Goal: Task Accomplishment & Management: Use online tool/utility

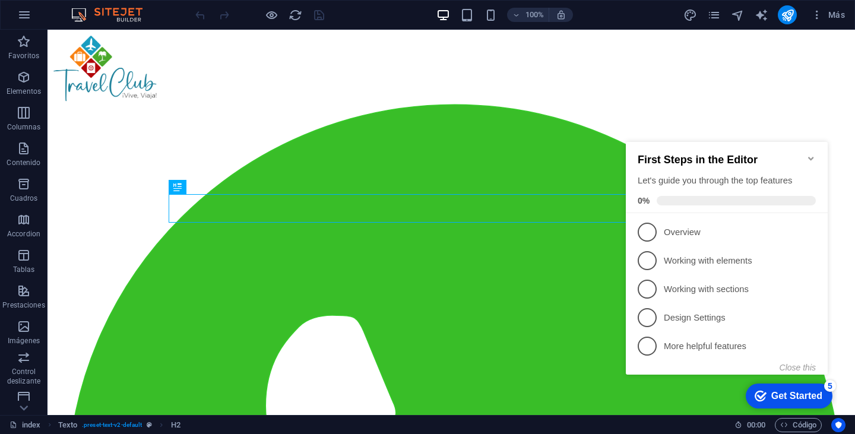
scroll to position [309, 0]
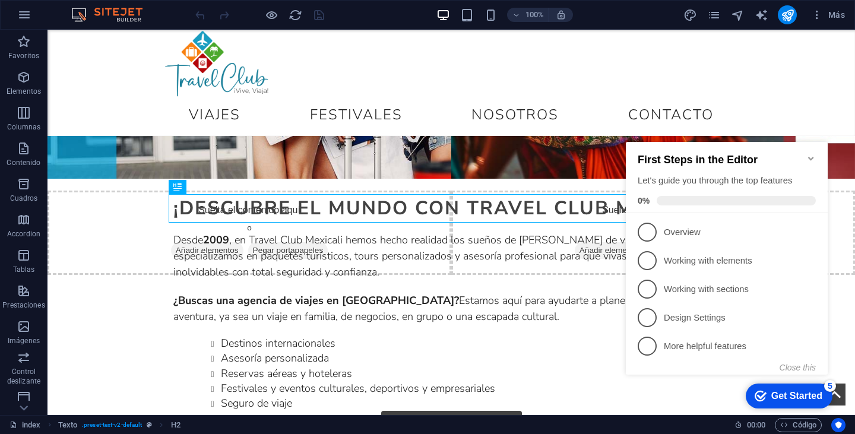
click at [809, 154] on icon "Minimize checklist" at bounding box center [810, 158] width 9 height 9
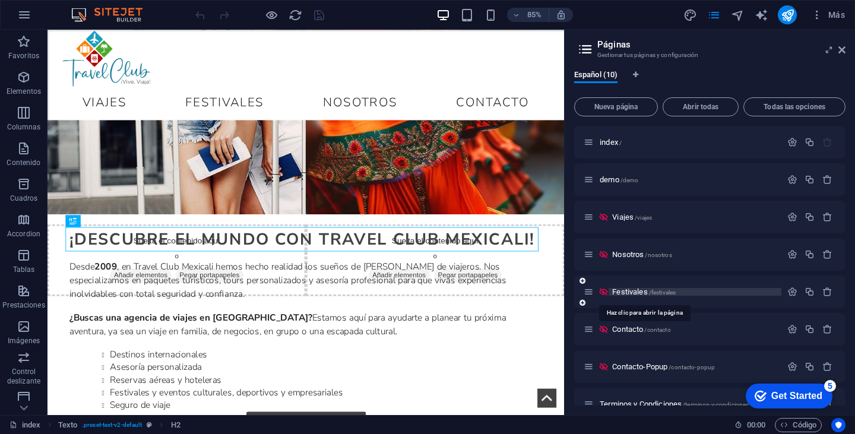
click at [635, 291] on span "Festivales /festivales" at bounding box center [643, 291] width 63 height 9
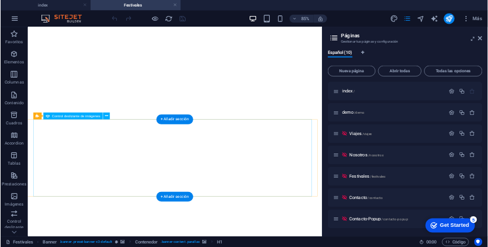
scroll to position [1187, 0]
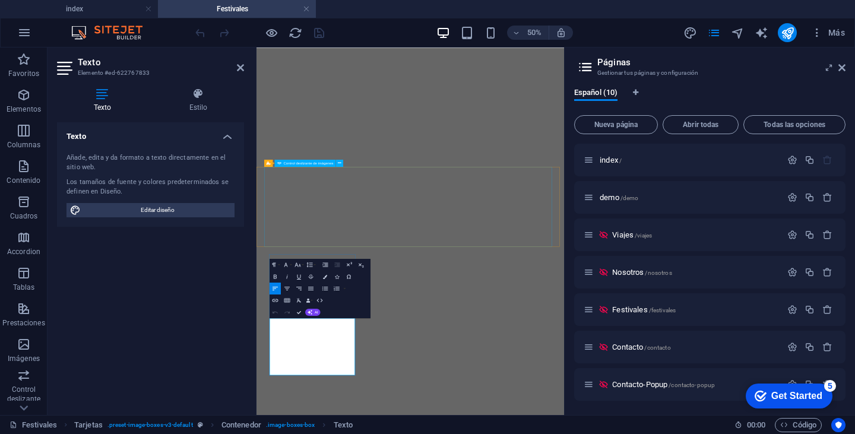
scroll to position [862, 0]
drag, startPoint x: 375, startPoint y: 615, endPoint x: 381, endPoint y: 614, distance: 6.1
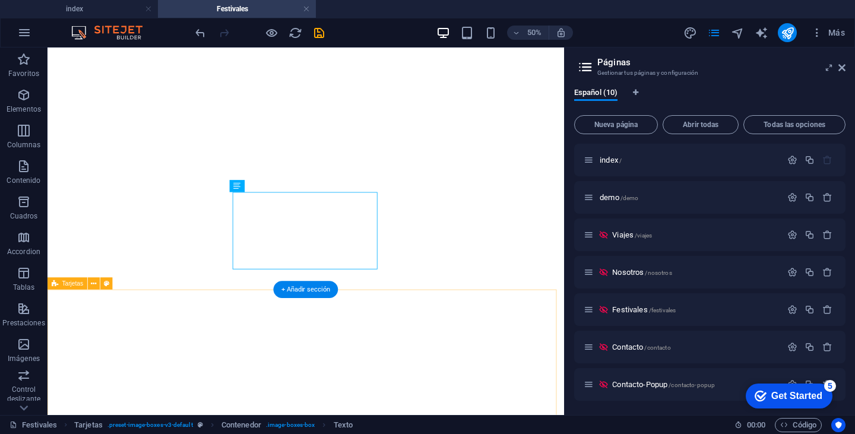
scroll to position [1248, 0]
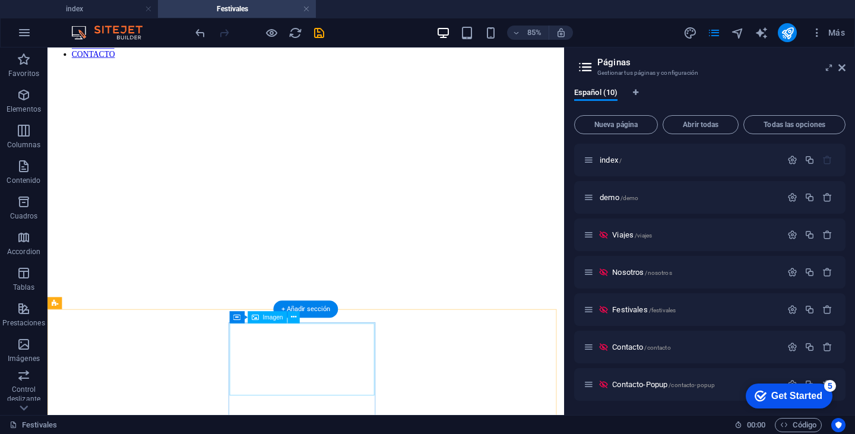
scroll to position [655, 0]
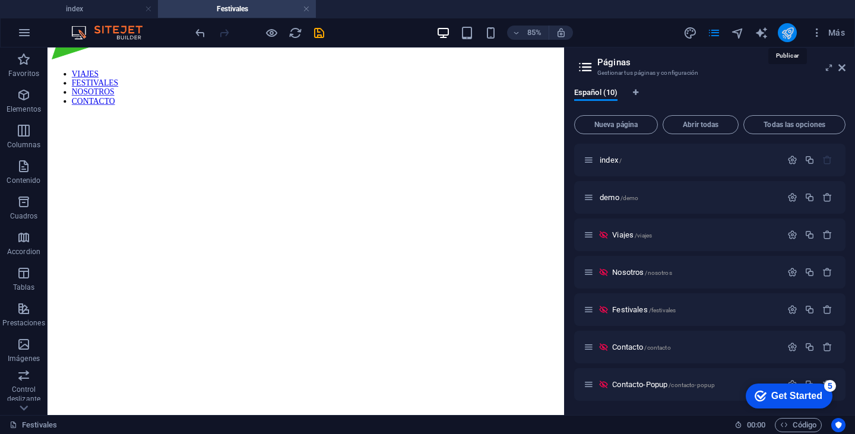
click at [784, 33] on icon "publish" at bounding box center [787, 33] width 14 height 14
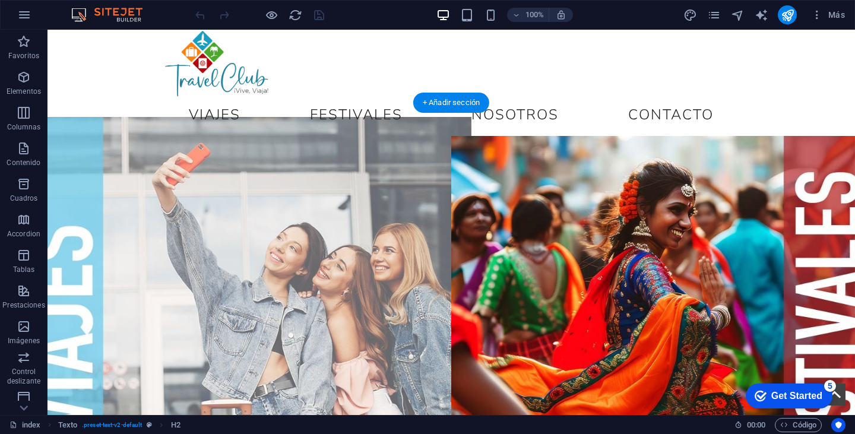
click at [284, 205] on figure at bounding box center [249, 329] width 444 height 424
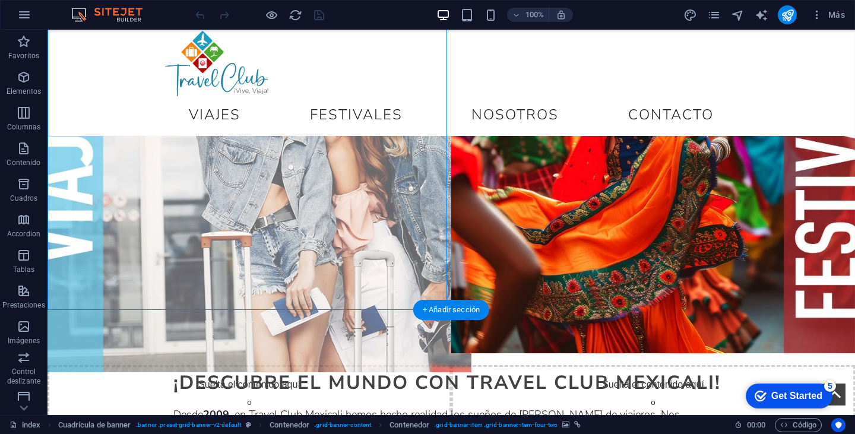
scroll to position [119, 0]
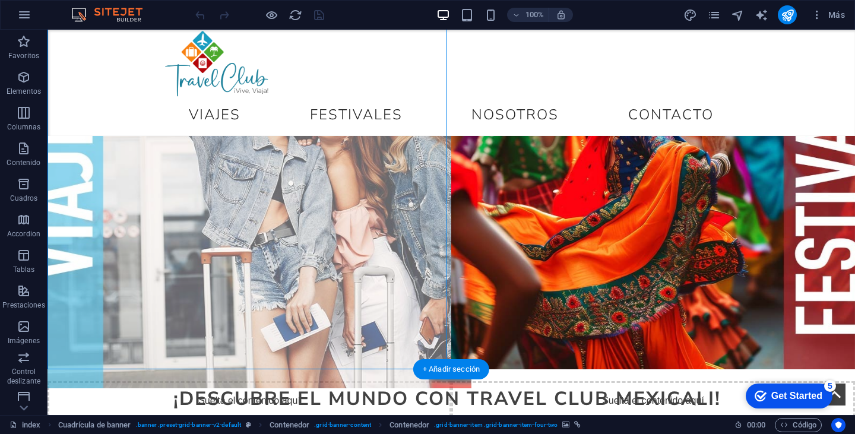
click at [312, 179] on figure at bounding box center [249, 177] width 444 height 424
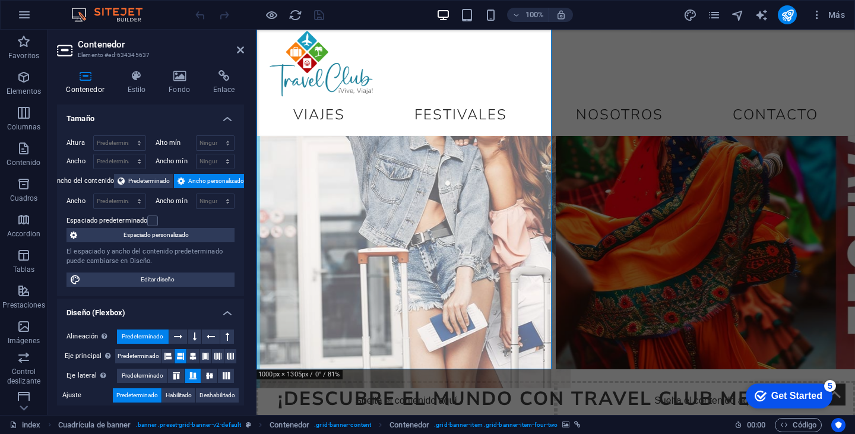
click at [412, 239] on figure at bounding box center [406, 177] width 329 height 424
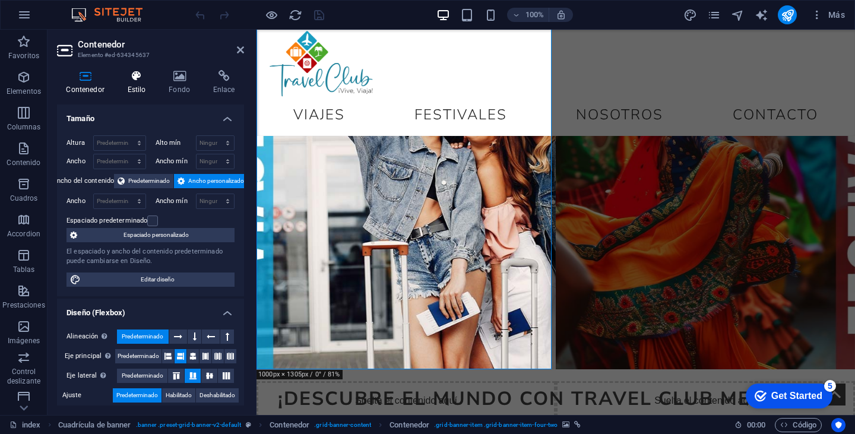
click at [133, 79] on icon at bounding box center [136, 76] width 37 height 12
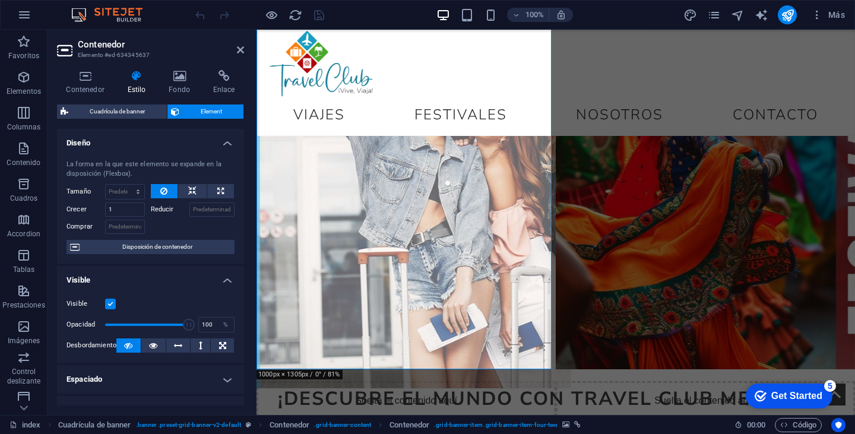
click at [315, 192] on figure at bounding box center [406, 177] width 329 height 424
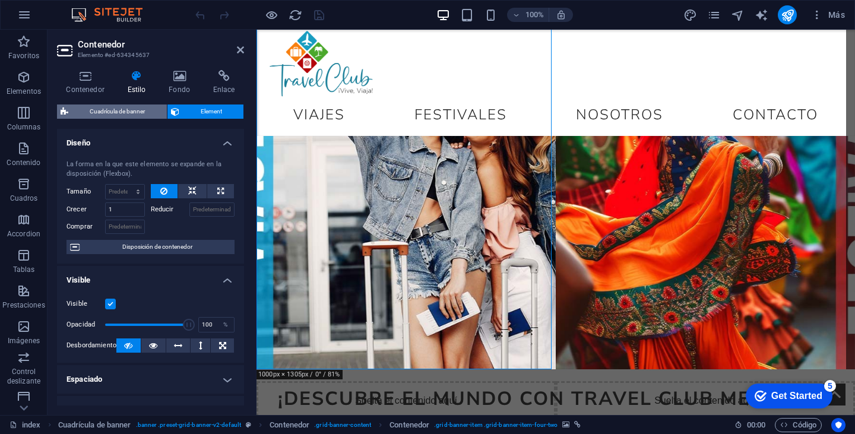
click at [147, 108] on span "Cuadrícula de banner" at bounding box center [117, 111] width 91 height 14
select select "vh"
select select "rem"
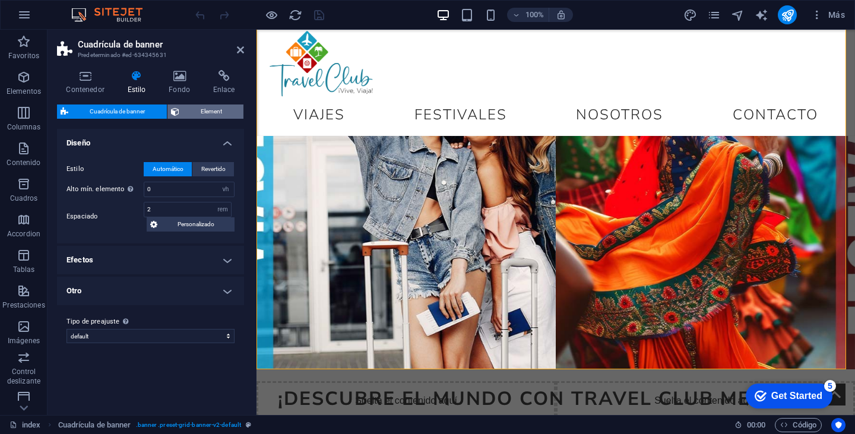
click at [187, 107] on span "Element" at bounding box center [212, 111] width 58 height 14
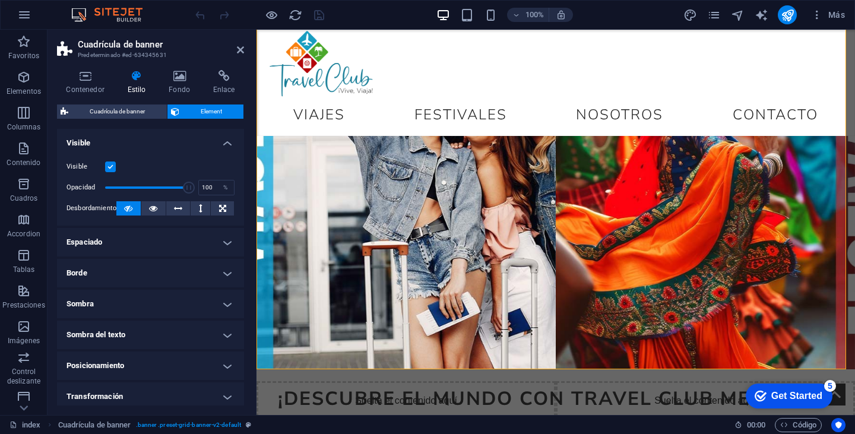
click at [154, 102] on div "Contenedor Estilo Fondo Enlace Tamaño Altura Predeterminado px rem % vh vw Alto…" at bounding box center [150, 237] width 187 height 335
click at [145, 112] on span "Cuadrícula de banner" at bounding box center [117, 111] width 91 height 14
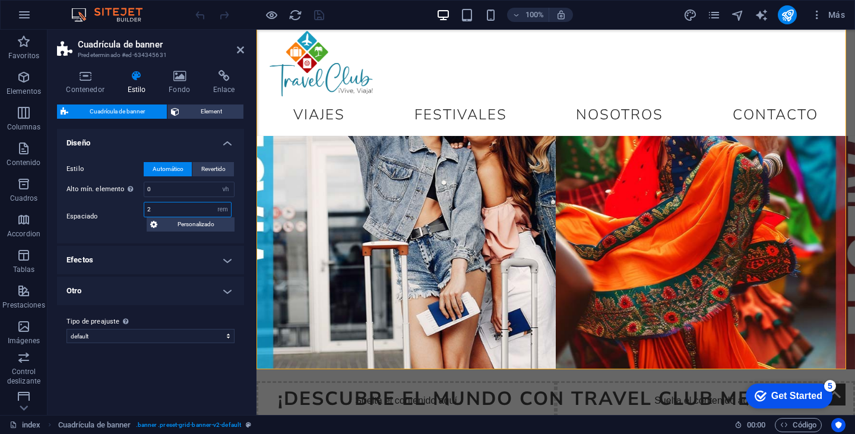
drag, startPoint x: 170, startPoint y: 212, endPoint x: 131, endPoint y: 212, distance: 39.8
click at [131, 212] on div "Espaciado 2 px rem % vh vw Personalizado Personalizado" at bounding box center [150, 217] width 168 height 30
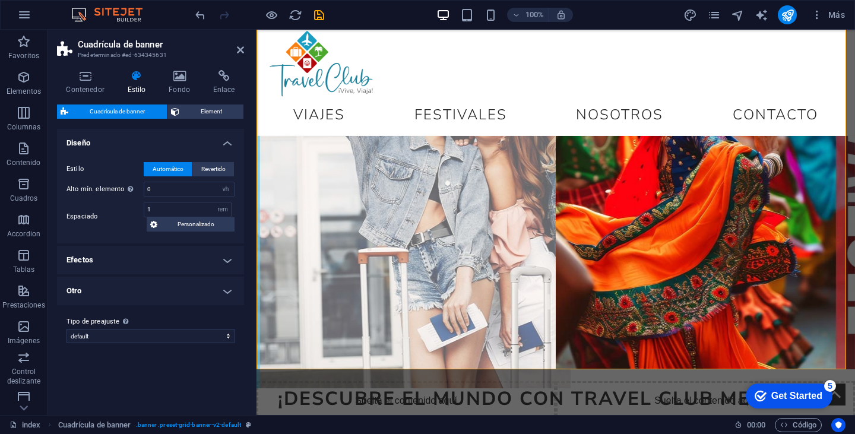
click at [319, 192] on figure at bounding box center [406, 177] width 329 height 424
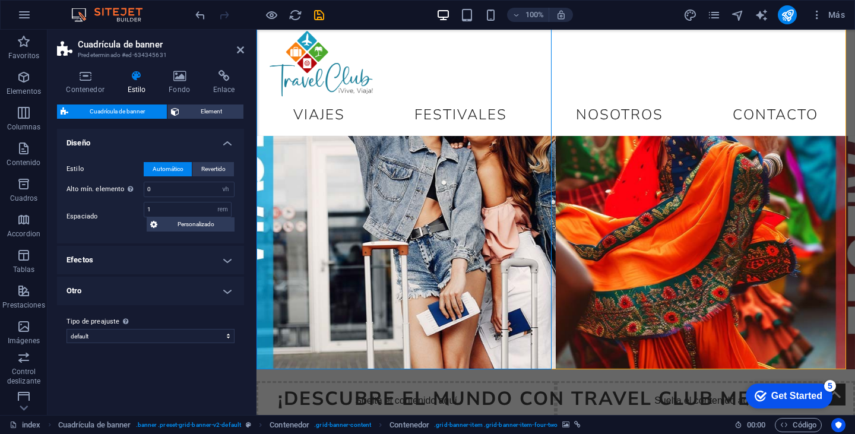
type input "2"
click at [187, 78] on icon at bounding box center [180, 76] width 40 height 12
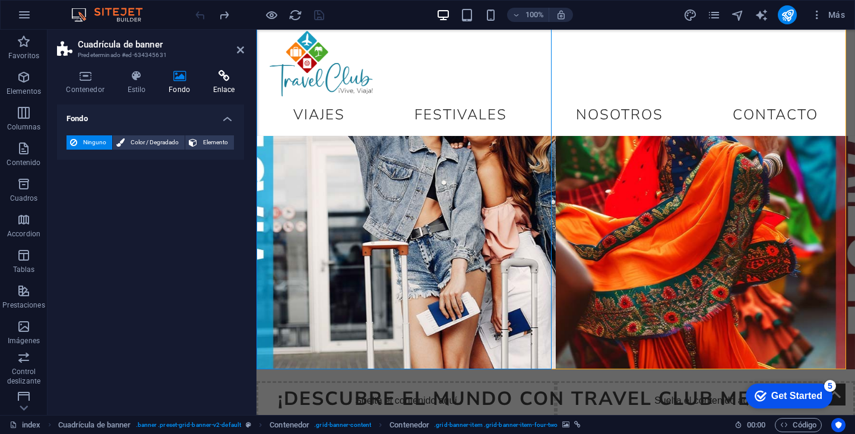
click at [209, 82] on h4 "Enlace" at bounding box center [224, 82] width 40 height 25
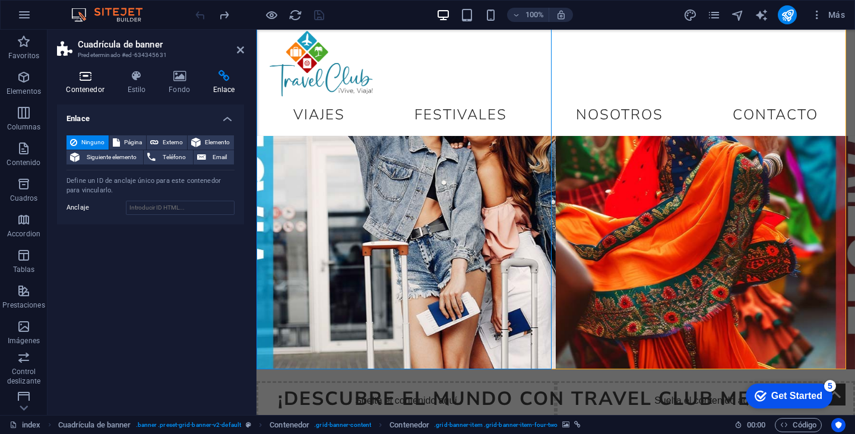
click at [82, 74] on icon at bounding box center [85, 76] width 56 height 12
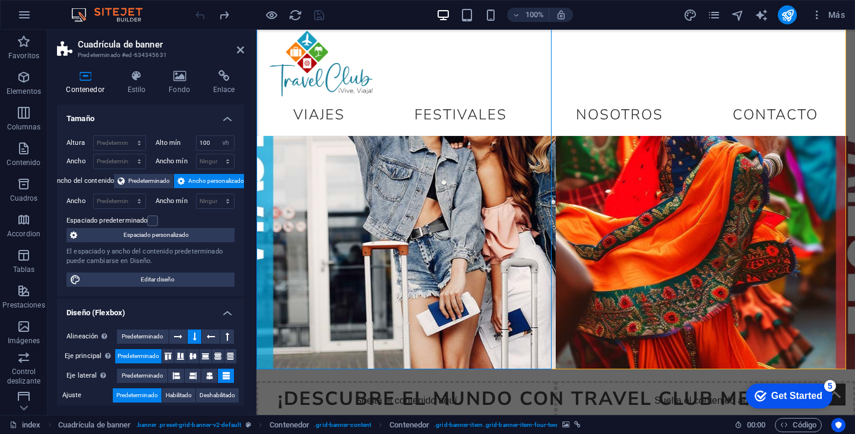
scroll to position [59, 0]
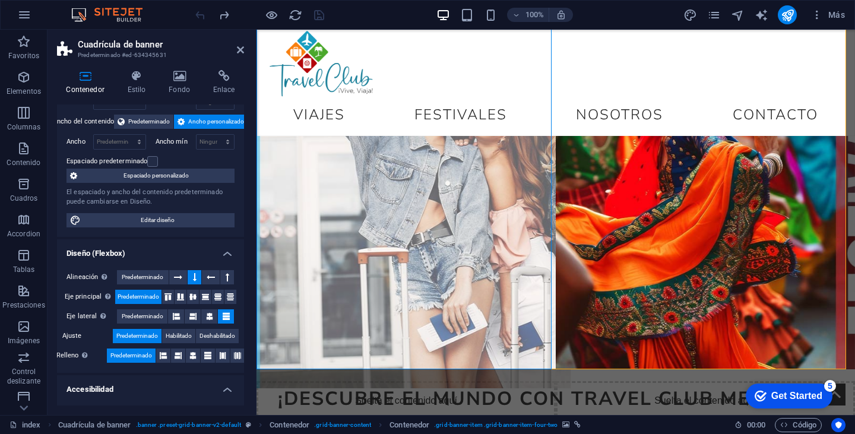
click at [310, 173] on figure at bounding box center [406, 177] width 329 height 424
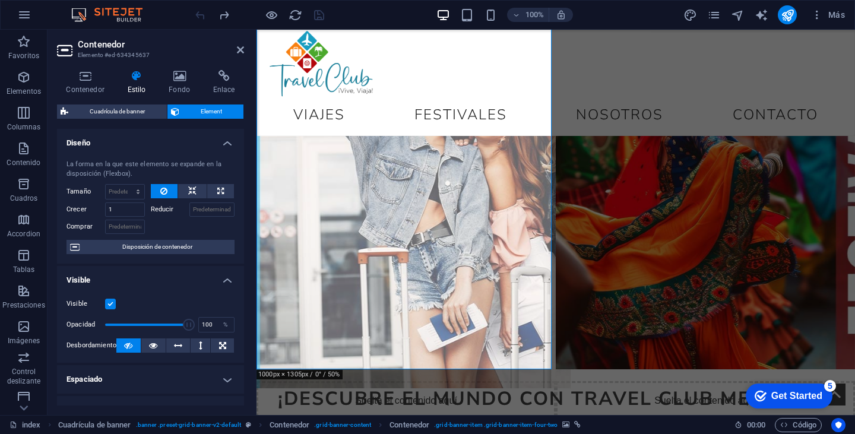
click at [310, 173] on figure at bounding box center [406, 177] width 329 height 424
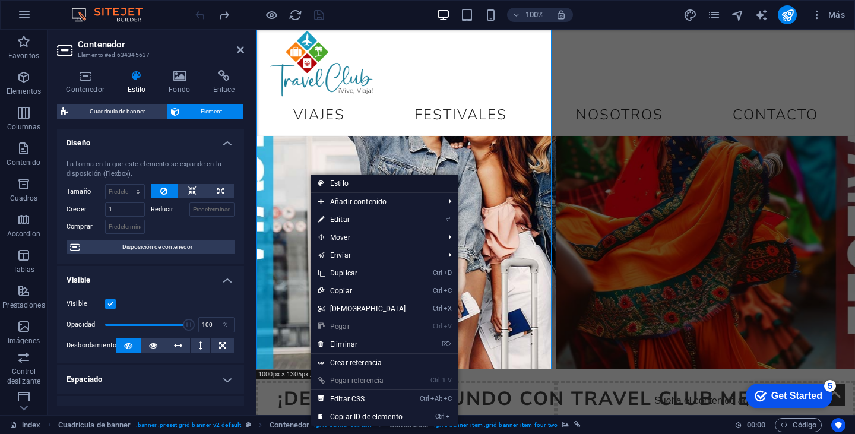
click at [325, 179] on link "Estilo" at bounding box center [384, 183] width 147 height 18
select select "vh"
select select "rem"
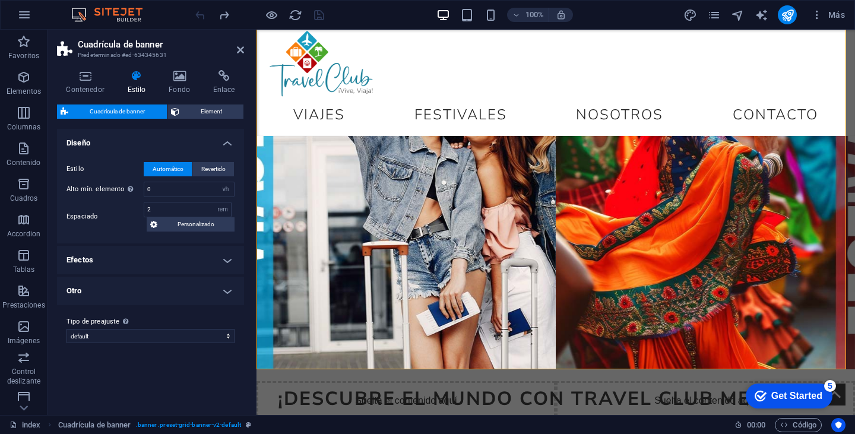
click at [160, 287] on h4 "Otro" at bounding box center [150, 291] width 187 height 28
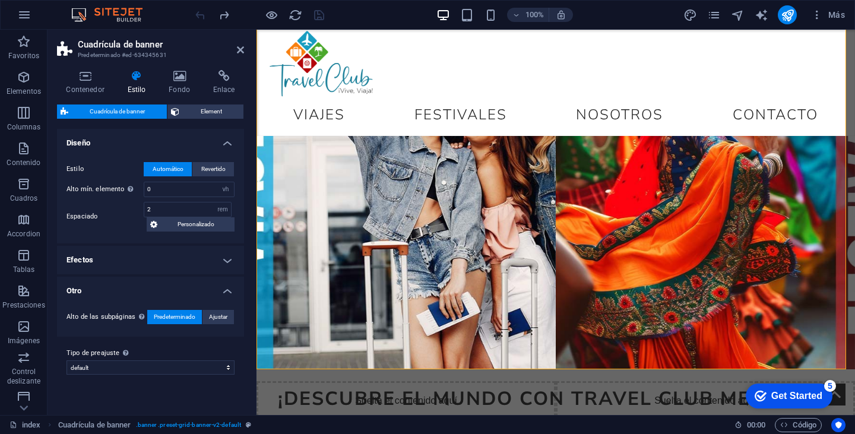
click at [165, 265] on h4 "Efectos" at bounding box center [150, 260] width 187 height 28
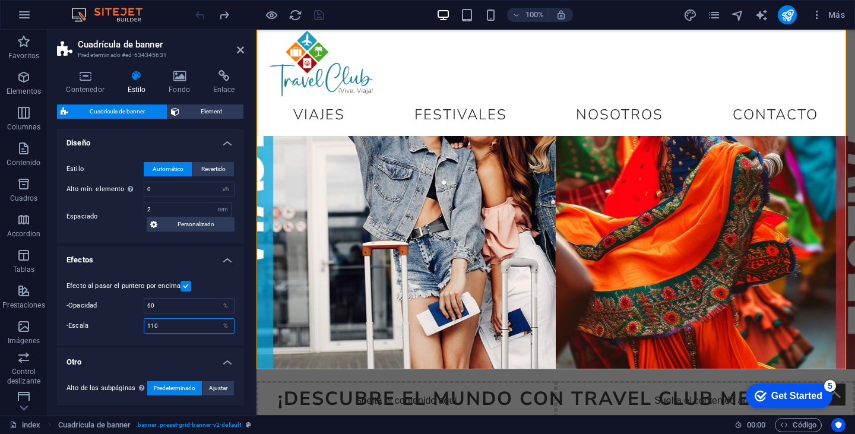
drag, startPoint x: 170, startPoint y: 328, endPoint x: 127, endPoint y: 323, distance: 43.0
click at [127, 323] on div "-Escala 110 %" at bounding box center [150, 325] width 168 height 15
click at [180, 339] on div "Efecto al pasar el puntero por encima -Opacidad 60 % -Escala 110 %" at bounding box center [151, 306] width 192 height 78
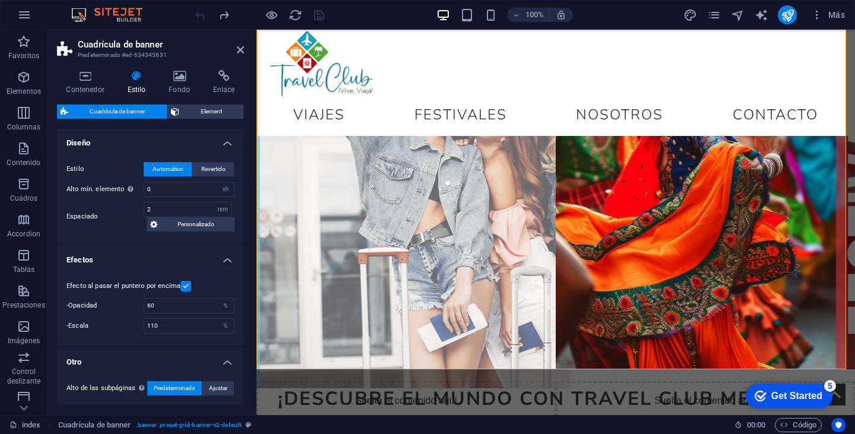
click at [332, 224] on figure at bounding box center [406, 177] width 329 height 424
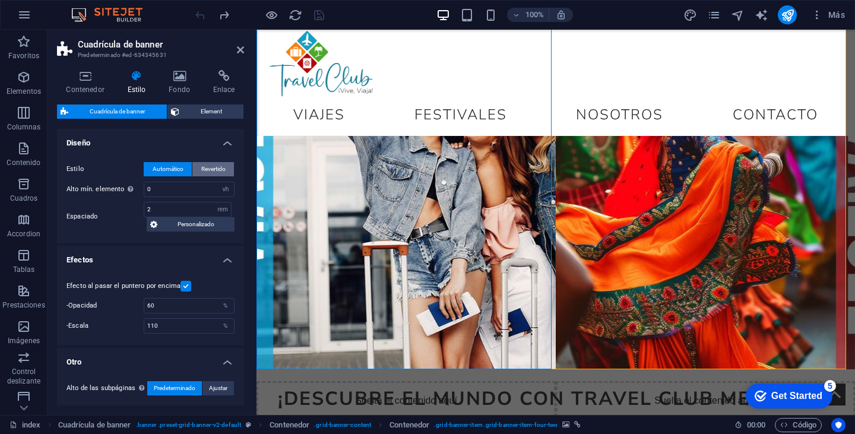
click at [215, 165] on span "Revertido" at bounding box center [213, 169] width 24 height 14
click at [177, 169] on span "Automático" at bounding box center [168, 169] width 31 height 14
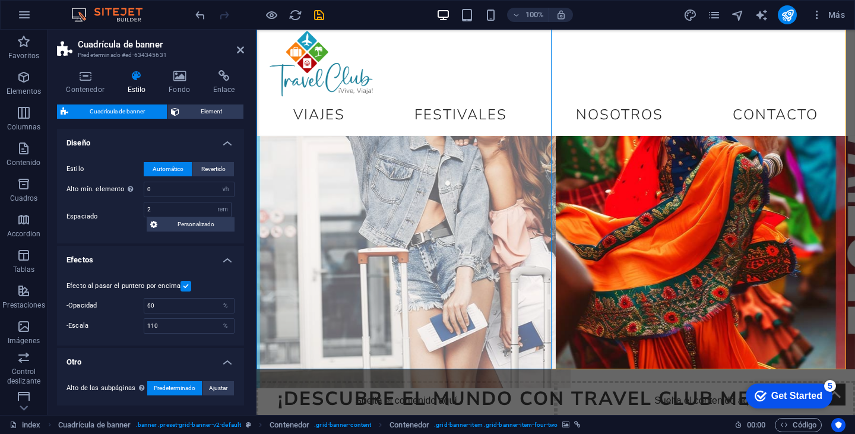
click at [297, 175] on figure at bounding box center [406, 177] width 329 height 424
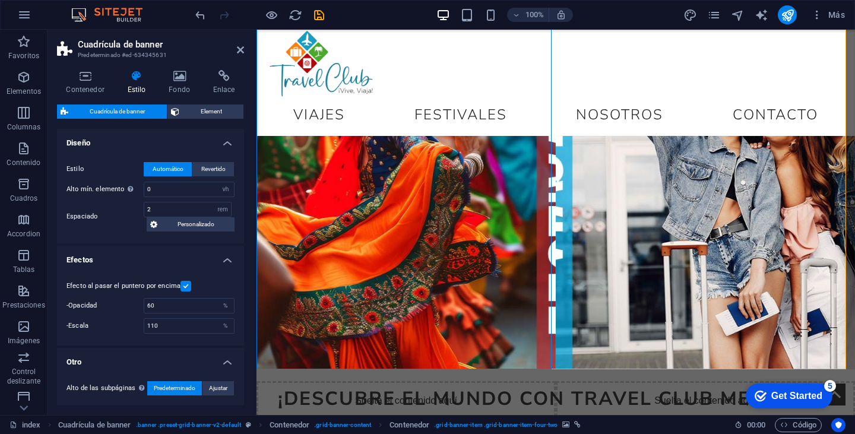
drag, startPoint x: 189, startPoint y: 113, endPoint x: 166, endPoint y: 113, distance: 23.2
click at [188, 113] on span "Element" at bounding box center [212, 111] width 58 height 14
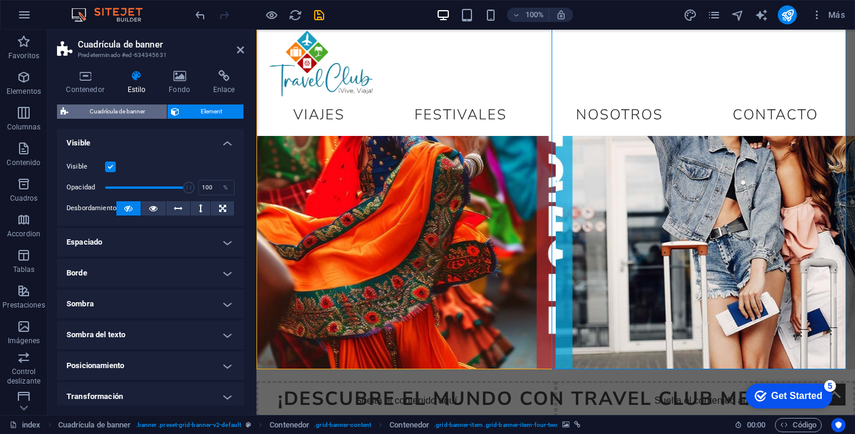
click at [157, 111] on span "Cuadrícula de banner" at bounding box center [117, 111] width 91 height 14
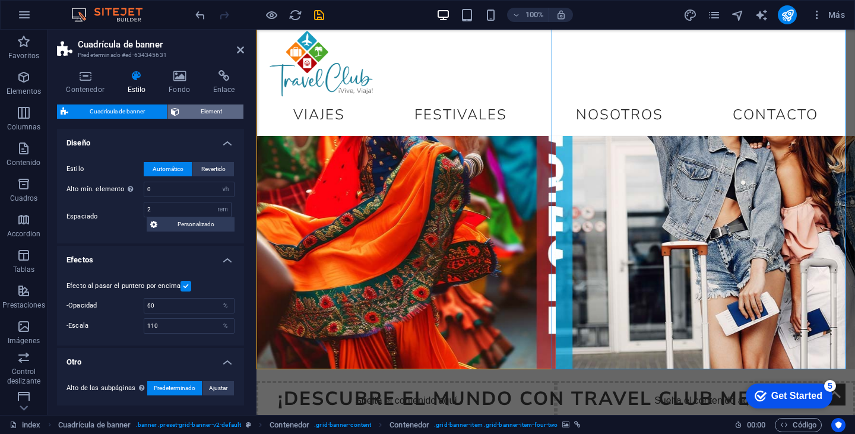
click at [189, 107] on span "Element" at bounding box center [212, 111] width 58 height 14
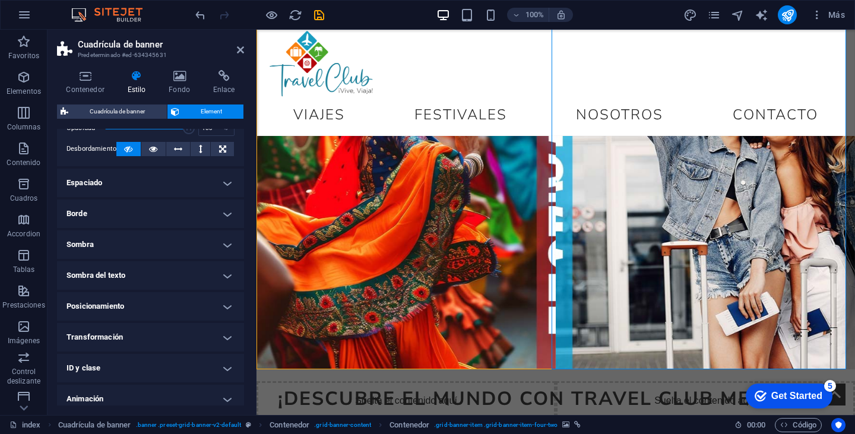
scroll to position [97, 0]
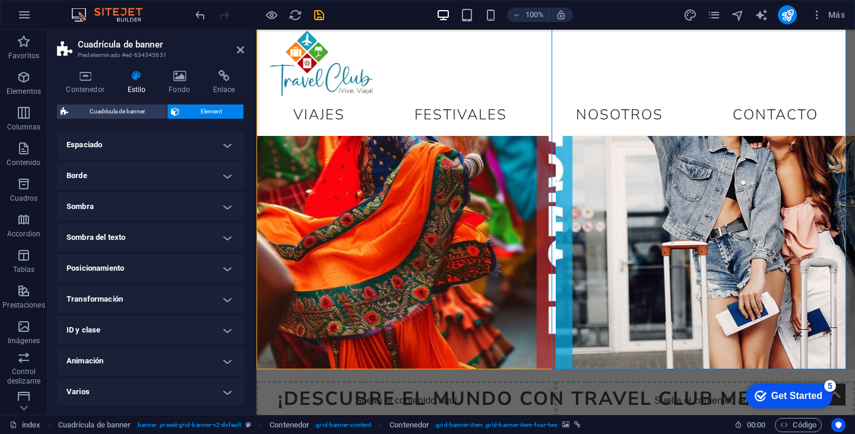
click at [139, 263] on h4 "Posicionamiento" at bounding box center [150, 268] width 187 height 28
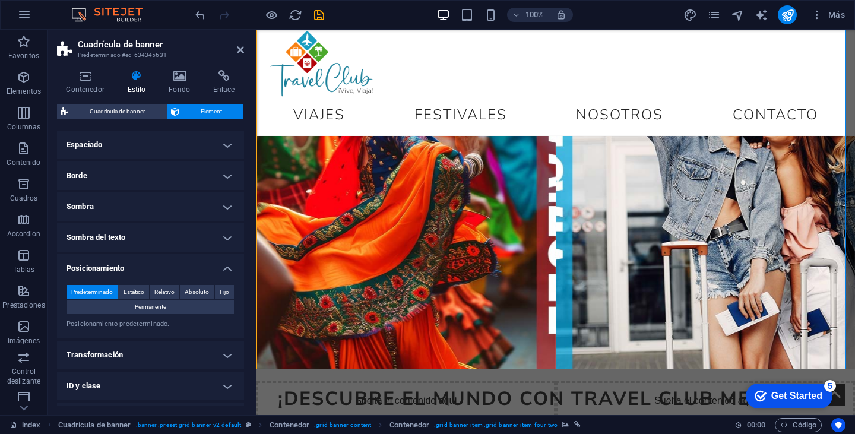
click at [101, 290] on span "Predeterminado" at bounding box center [92, 292] width 42 height 14
click at [129, 289] on span "Estático" at bounding box center [133, 292] width 21 height 14
click at [159, 289] on span "Relativo" at bounding box center [164, 292] width 20 height 14
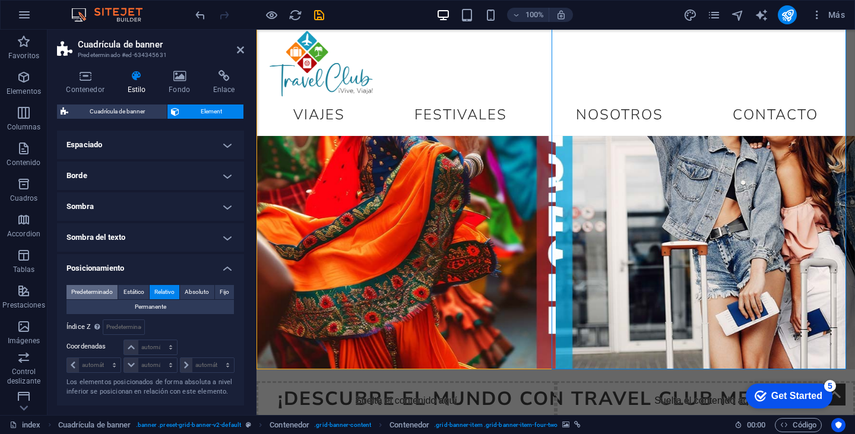
click at [111, 288] on span "Predeterminado" at bounding box center [92, 292] width 42 height 14
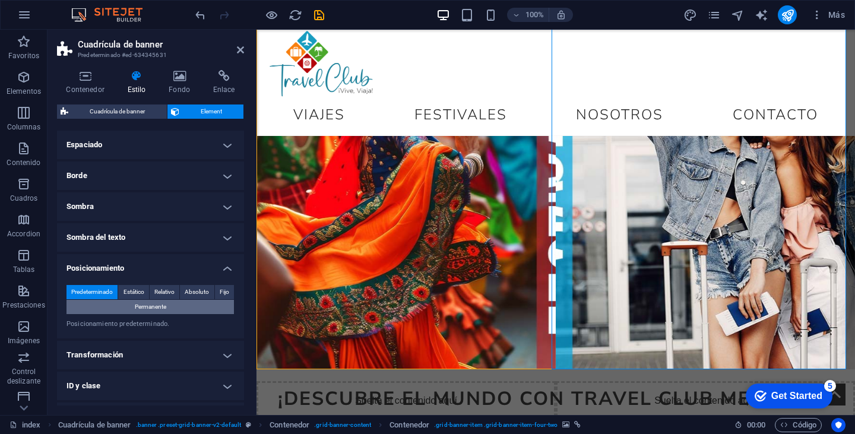
scroll to position [154, 0]
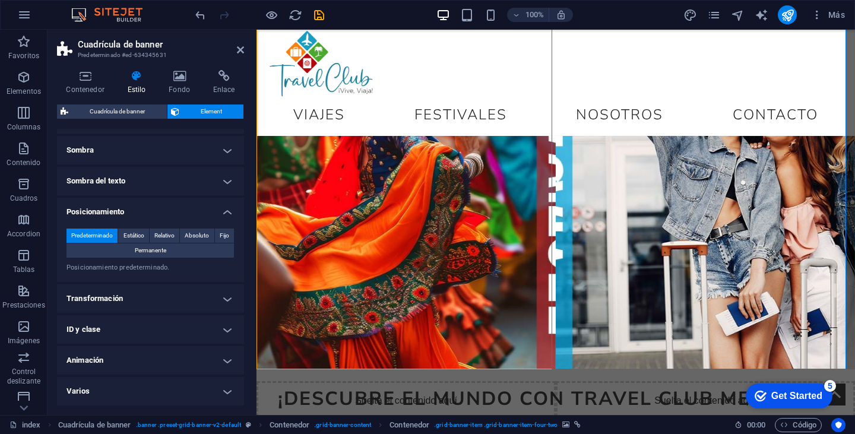
click at [156, 359] on h4 "Animación" at bounding box center [150, 360] width 187 height 28
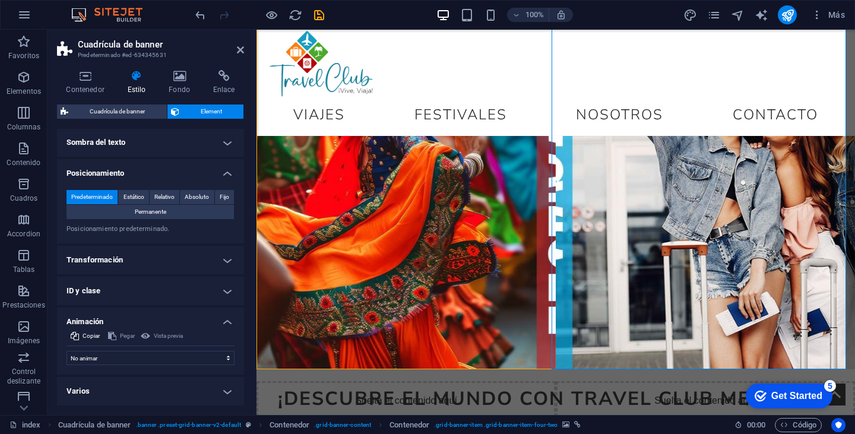
scroll to position [74, 0]
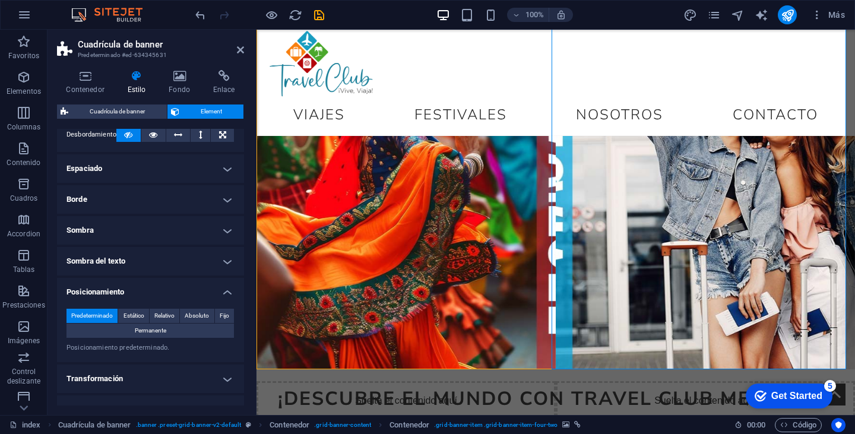
click at [116, 195] on h4 "Borde" at bounding box center [150, 199] width 187 height 28
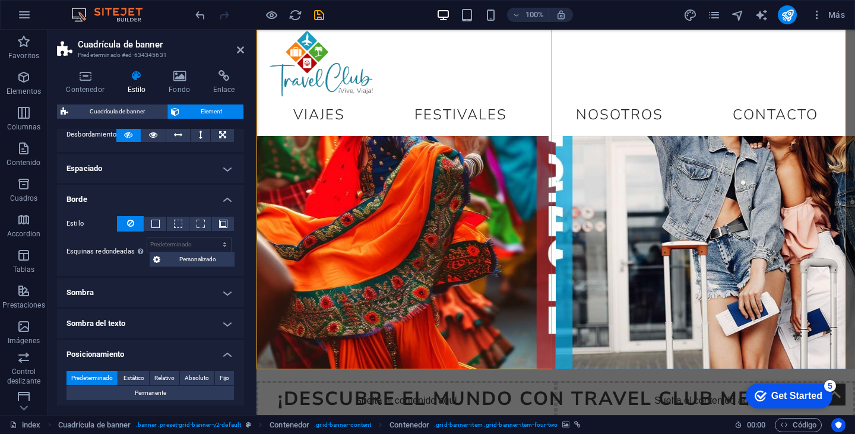
click at [129, 171] on h4 "Espaciado" at bounding box center [150, 168] width 187 height 28
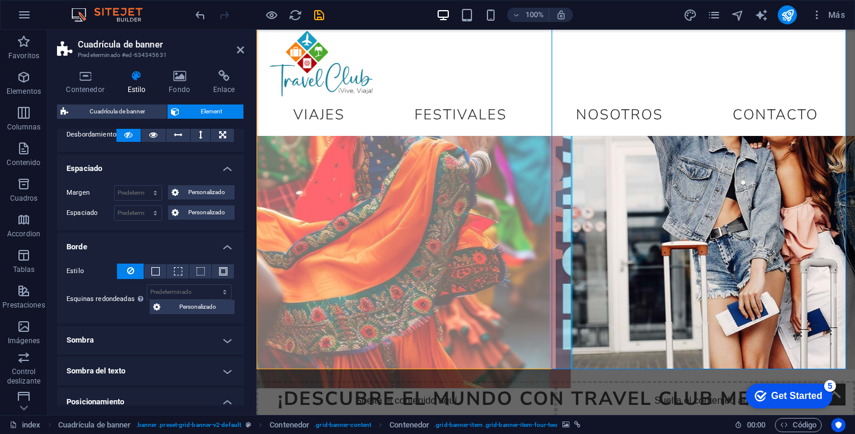
click at [320, 215] on figure at bounding box center [406, 177] width 329 height 424
click at [361, 147] on figure at bounding box center [406, 177] width 329 height 424
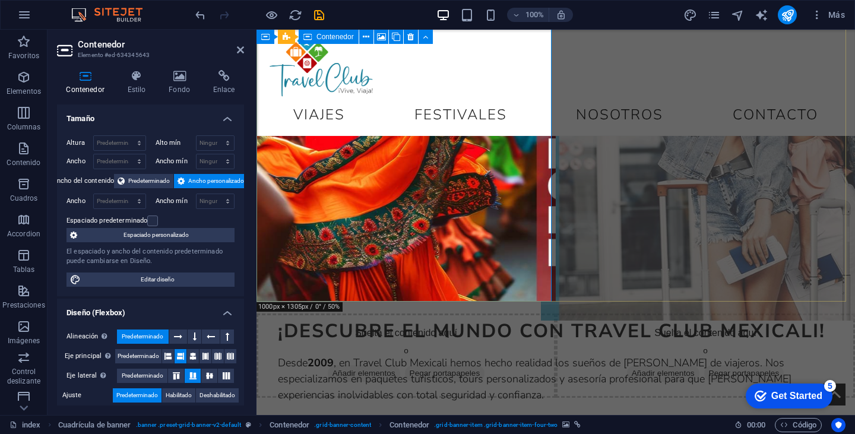
scroll to position [119, 0]
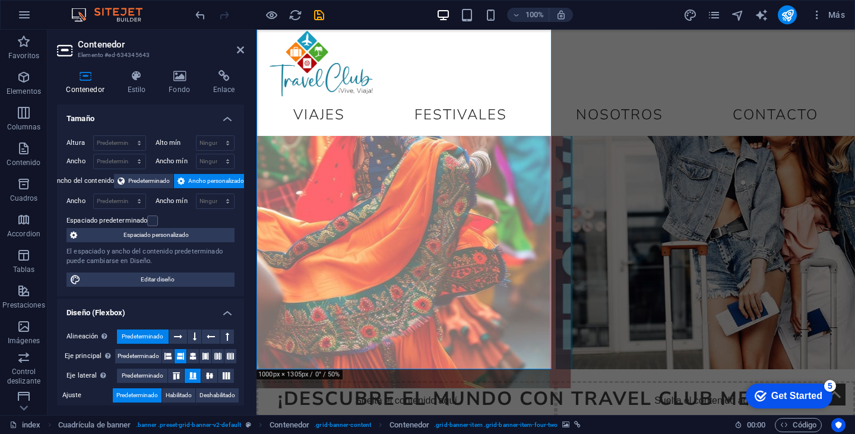
click at [414, 209] on figure at bounding box center [406, 177] width 329 height 424
click at [309, 171] on figure at bounding box center [406, 177] width 329 height 424
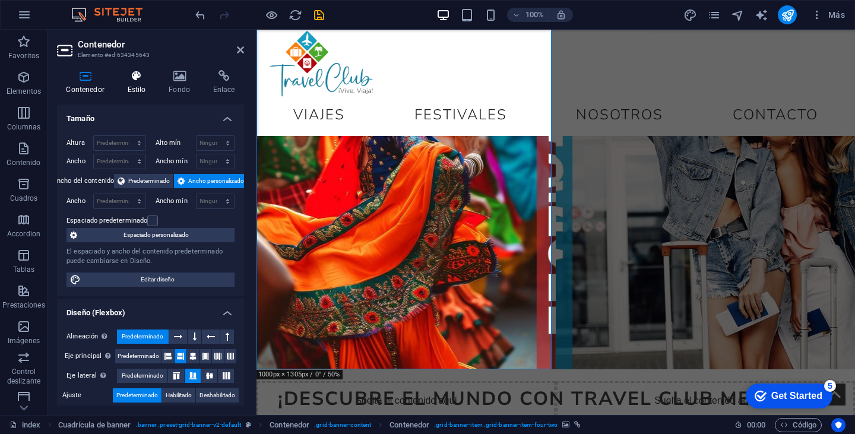
click at [130, 81] on icon at bounding box center [136, 76] width 37 height 12
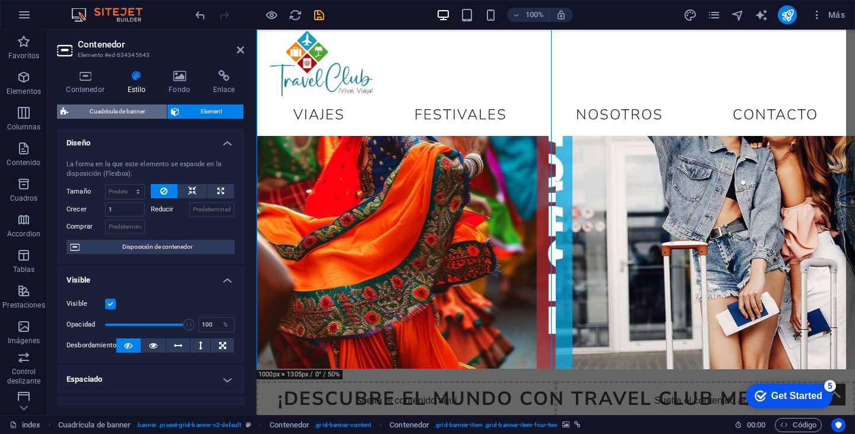
click at [125, 107] on span "Cuadrícula de banner" at bounding box center [117, 111] width 91 height 14
select select "vh"
select select "rem"
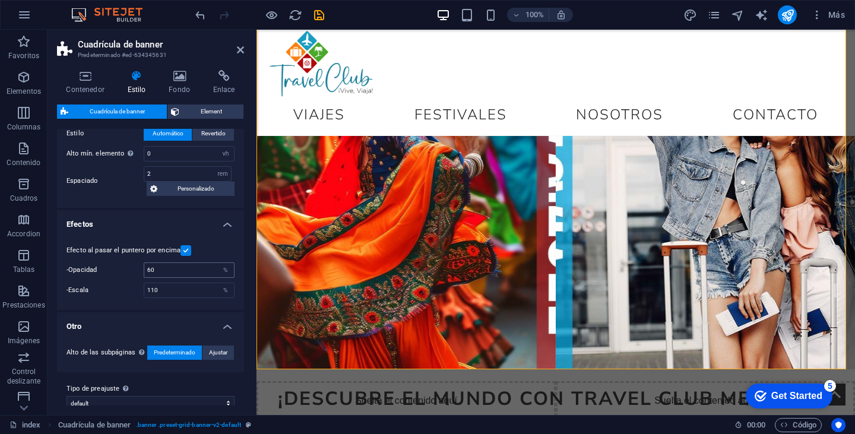
scroll to position [49, 0]
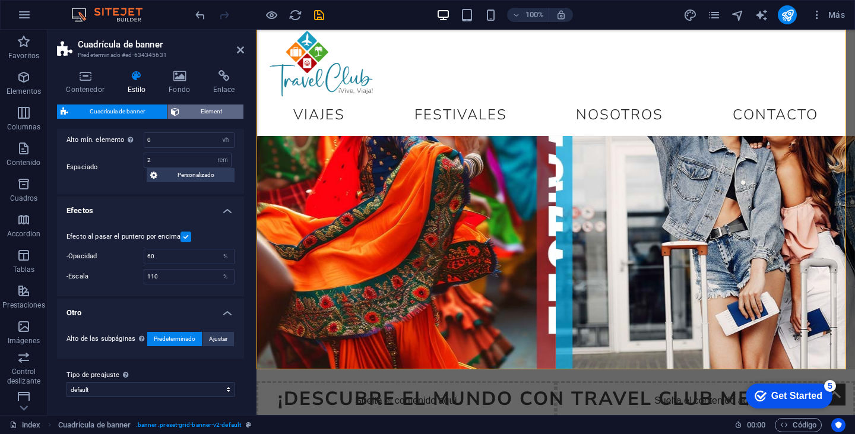
click at [195, 107] on span "Element" at bounding box center [212, 111] width 58 height 14
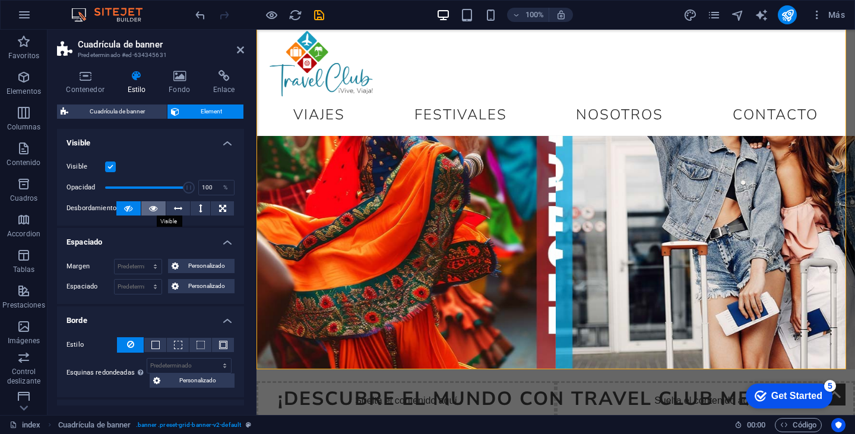
click at [153, 209] on icon at bounding box center [153, 208] width 8 height 14
click at [174, 205] on icon at bounding box center [178, 208] width 8 height 14
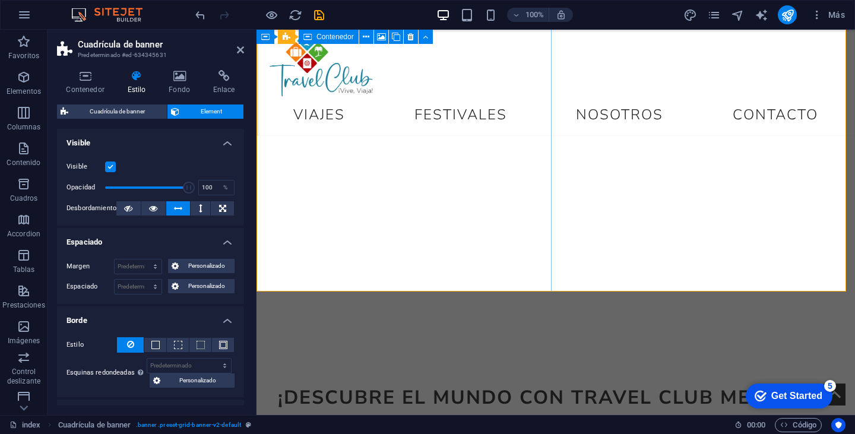
scroll to position [59, 0]
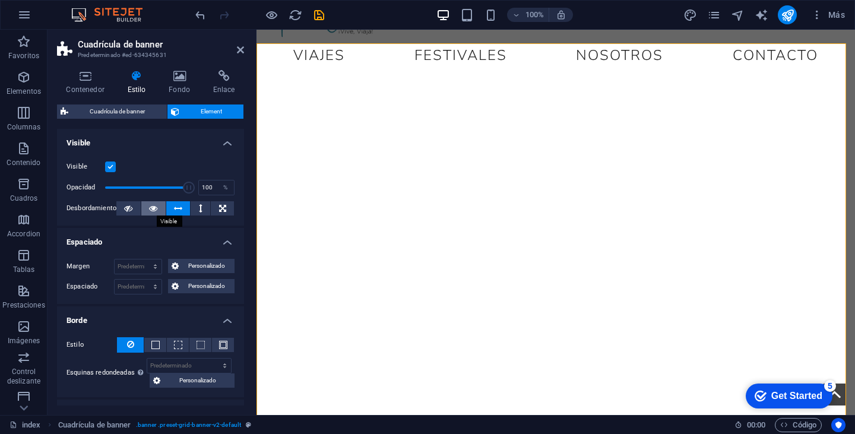
click at [153, 204] on icon at bounding box center [153, 208] width 8 height 14
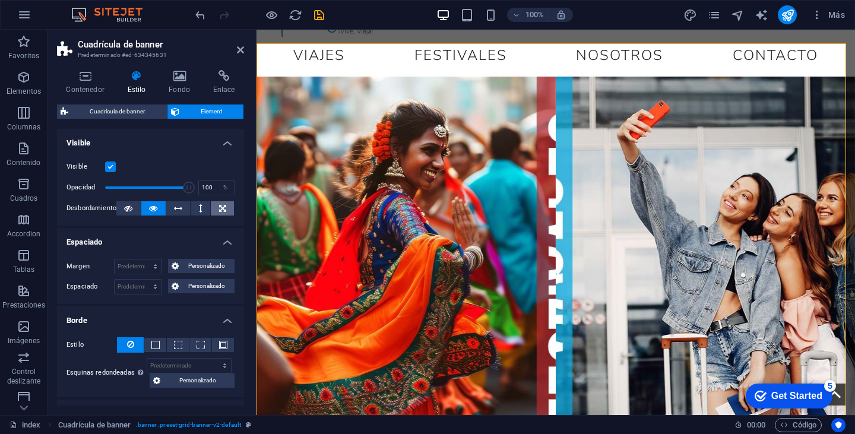
click at [225, 206] on button at bounding box center [222, 208] width 23 height 14
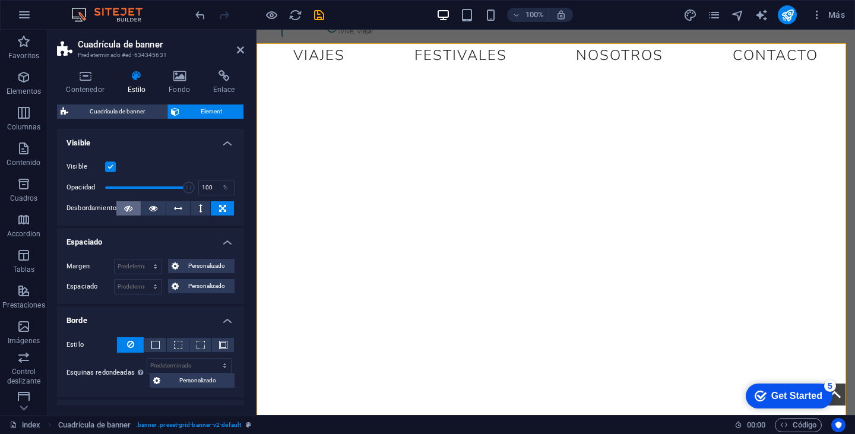
click at [131, 206] on icon at bounding box center [128, 208] width 8 height 14
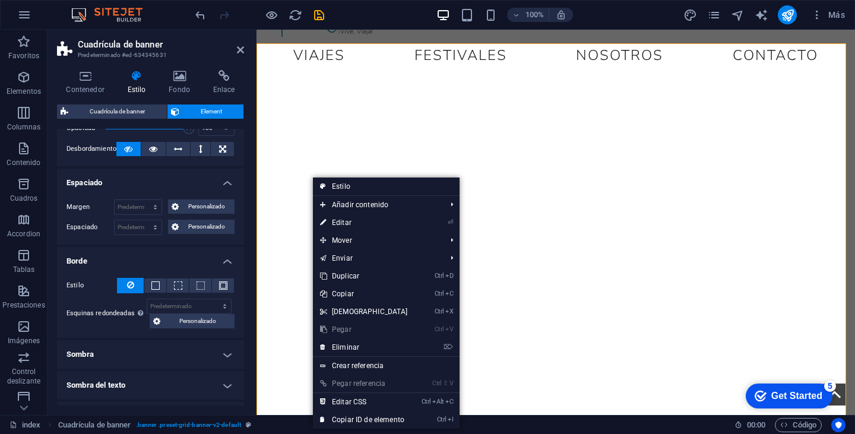
click at [328, 158] on figure at bounding box center [406, 270] width 329 height 424
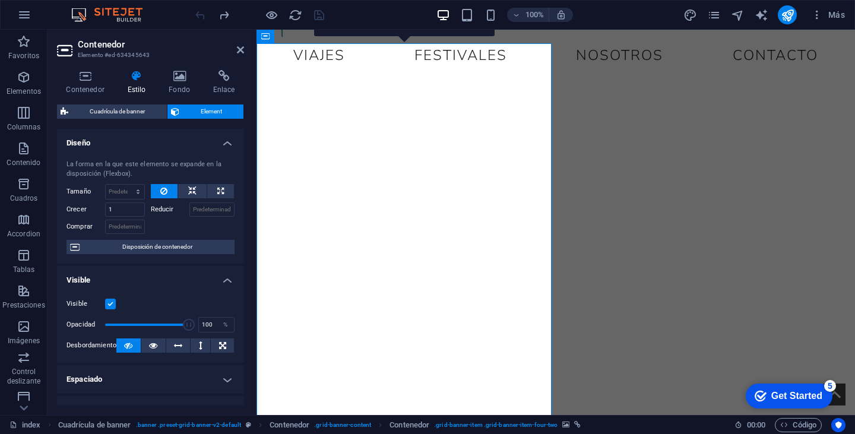
click at [532, 258] on figure at bounding box center [406, 270] width 329 height 424
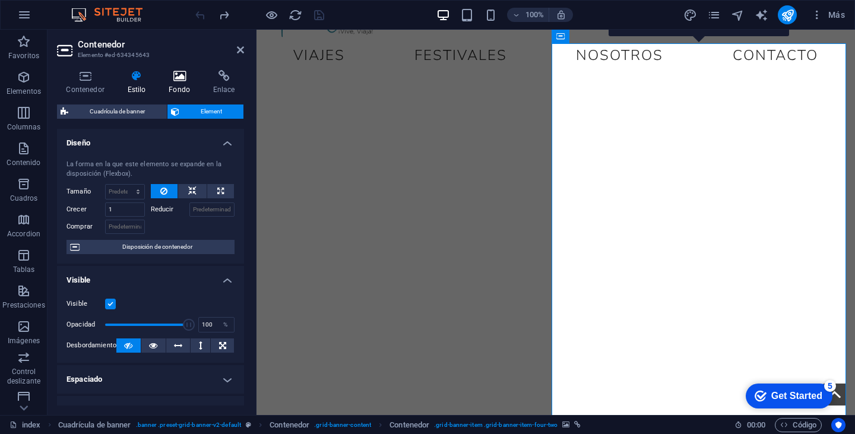
click at [186, 77] on icon at bounding box center [180, 76] width 40 height 12
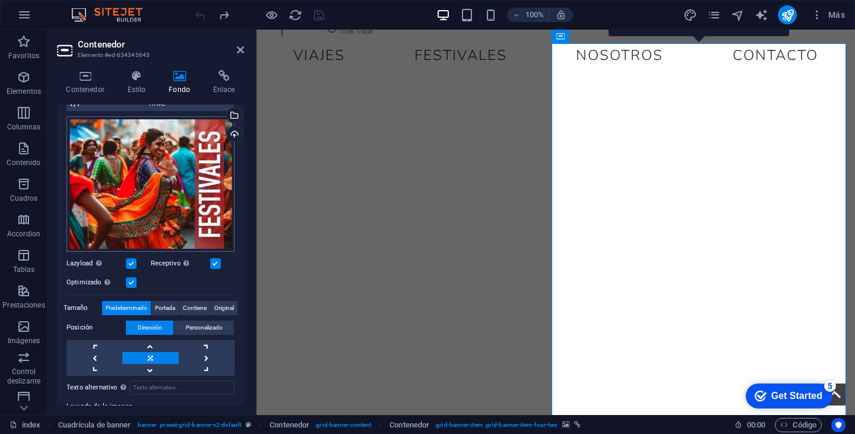
scroll to position [119, 0]
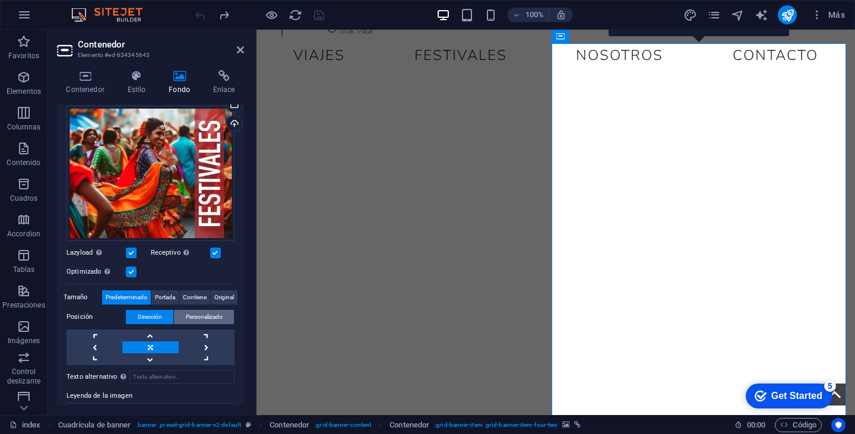
click at [192, 315] on span "Personalizado" at bounding box center [204, 317] width 37 height 14
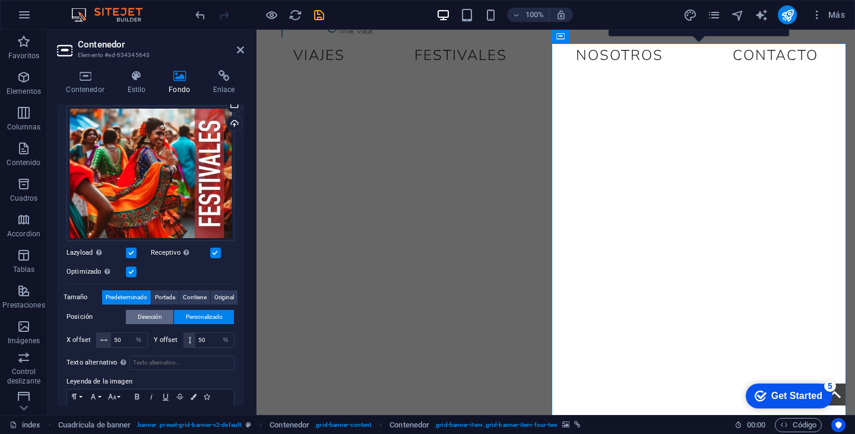
click at [160, 316] on span "Dirección" at bounding box center [150, 317] width 24 height 14
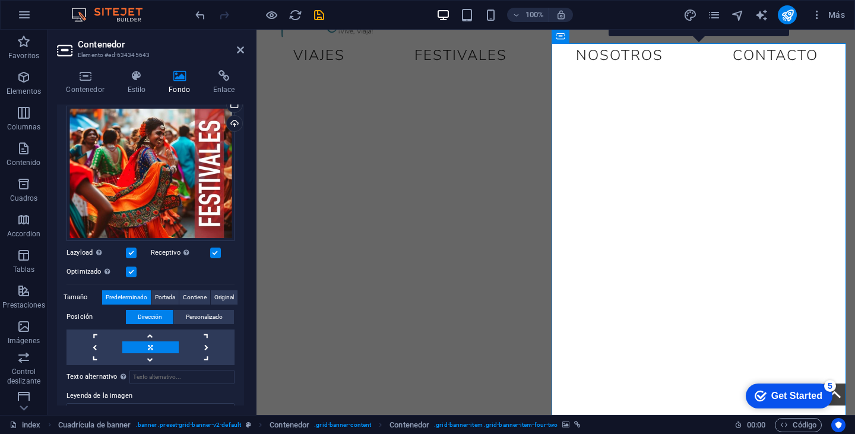
click at [133, 249] on label at bounding box center [131, 252] width 11 height 11
click at [0, 0] on input "Lazyload La carga de imágenes tras la carga de la página mejora la velocidad de…" at bounding box center [0, 0] width 0 height 0
click at [133, 249] on label at bounding box center [131, 252] width 11 height 11
click at [0, 0] on input "Lazyload La carga de imágenes tras la carga de la página mejora la velocidad de…" at bounding box center [0, 0] width 0 height 0
click at [136, 269] on div "Optimizado Las imágenes se comprimen para así mejorar la velocidad de las págin…" at bounding box center [150, 272] width 168 height 14
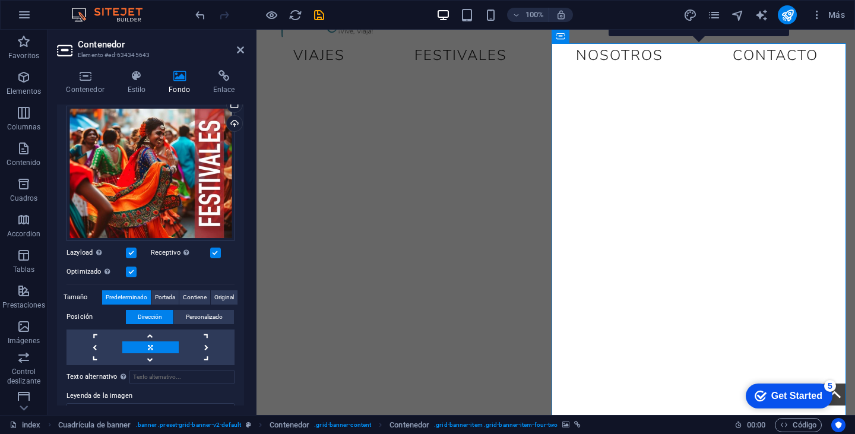
click at [132, 272] on label at bounding box center [131, 271] width 11 height 11
click at [0, 0] on input "Optimizado Las imágenes se comprimen para así mejorar la velocidad de las págin…" at bounding box center [0, 0] width 0 height 0
click at [132, 272] on label at bounding box center [131, 271] width 11 height 11
click at [0, 0] on input "Optimizado Las imágenes se comprimen para así mejorar la velocidad de las págin…" at bounding box center [0, 0] width 0 height 0
click at [213, 249] on label at bounding box center [215, 252] width 11 height 11
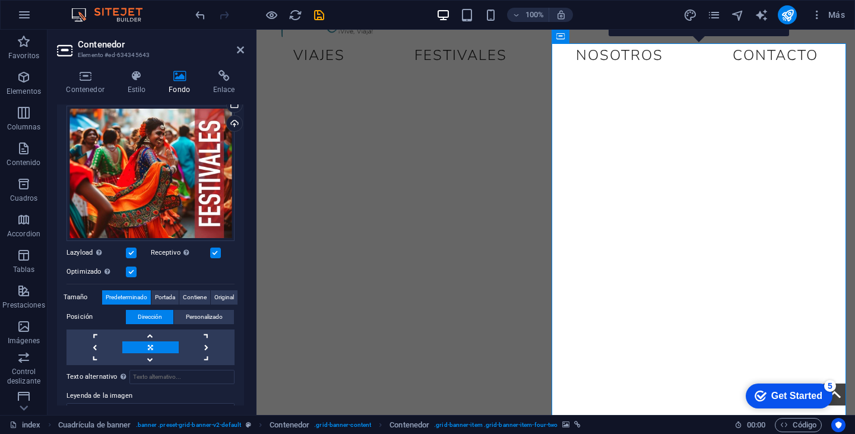
click at [0, 0] on input "Receptivo Automáticamente cargar tamaños optimizados de smartphone e imagen ret…" at bounding box center [0, 0] width 0 height 0
click at [213, 249] on label at bounding box center [215, 252] width 11 height 11
click at [0, 0] on input "Receptivo Automáticamente cargar tamaños optimizados de smartphone e imagen ret…" at bounding box center [0, 0] width 0 height 0
click at [204, 147] on div "Arrastra archivos aquí, haz clic para escoger archivos o selecciona archivos de…" at bounding box center [150, 173] width 168 height 135
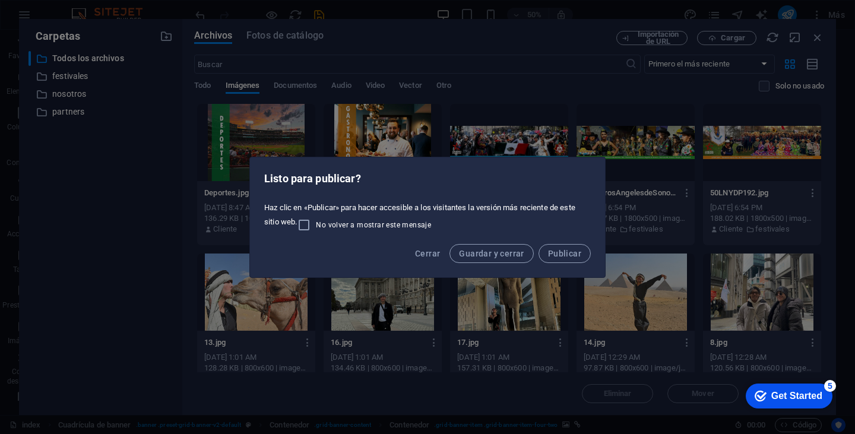
click at [820, 36] on div "Listo para publicar? Haz clic en «Publicar» para hacer accesible a los visitant…" at bounding box center [427, 217] width 855 height 434
click at [817, 37] on div "Listo para publicar? Haz clic en «Publicar» para hacer accesible a los visitant…" at bounding box center [427, 217] width 855 height 434
click at [437, 251] on span "Cerrar" at bounding box center [427, 253] width 25 height 9
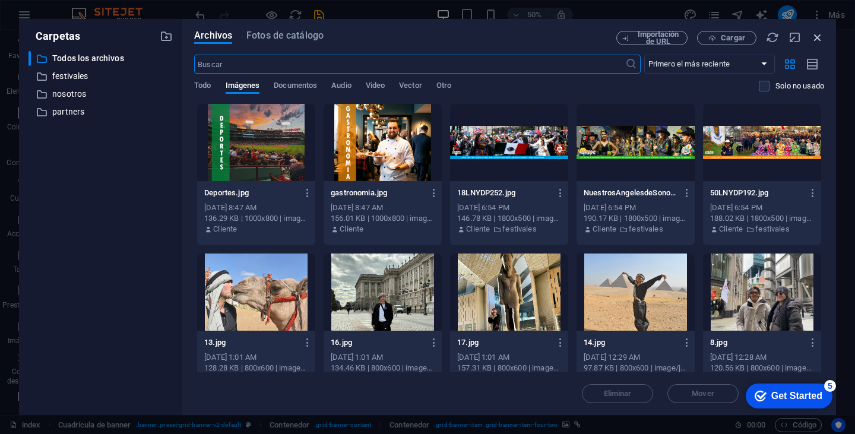
click at [817, 33] on icon "button" at bounding box center [817, 37] width 13 height 13
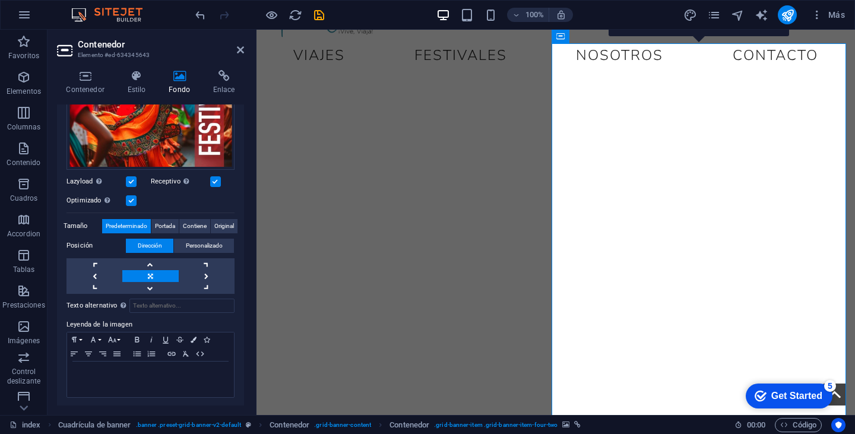
scroll to position [131, 0]
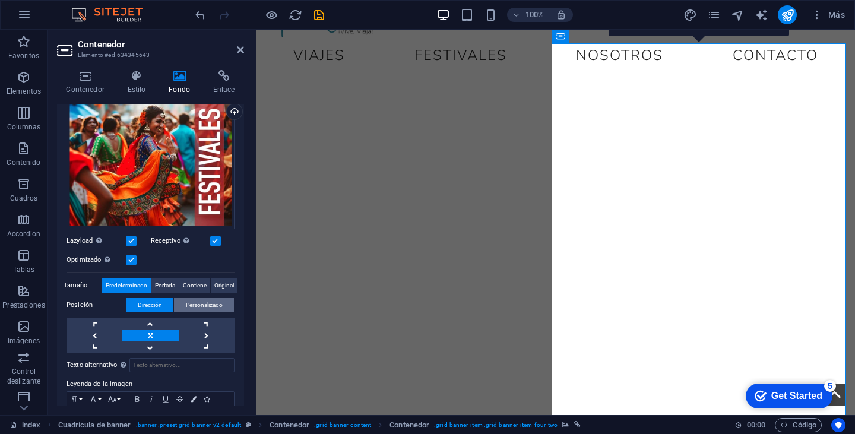
click at [188, 304] on span "Personalizado" at bounding box center [204, 305] width 37 height 14
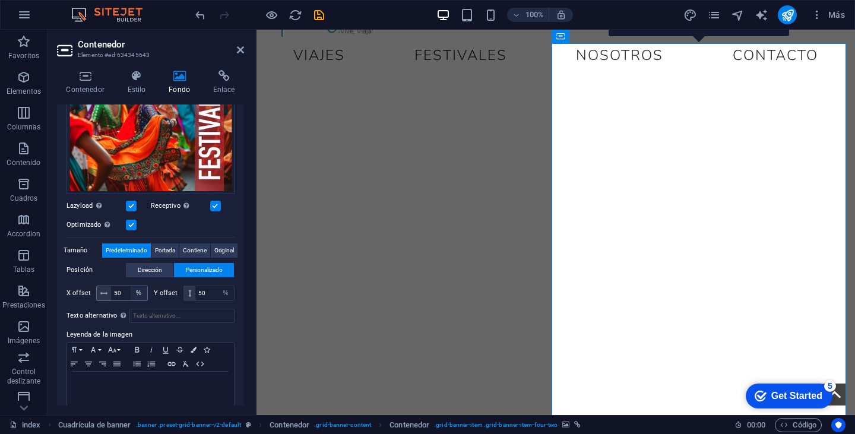
scroll to position [176, 0]
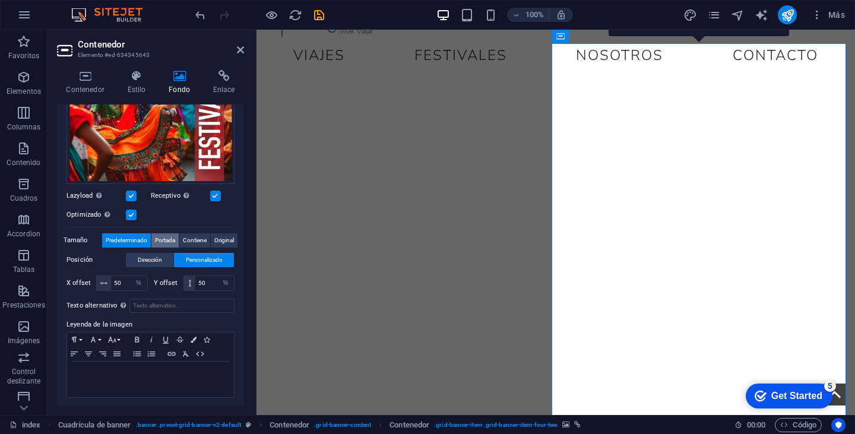
click at [167, 233] on span "Portada" at bounding box center [165, 240] width 20 height 14
click at [190, 237] on span "Contiene" at bounding box center [195, 240] width 24 height 14
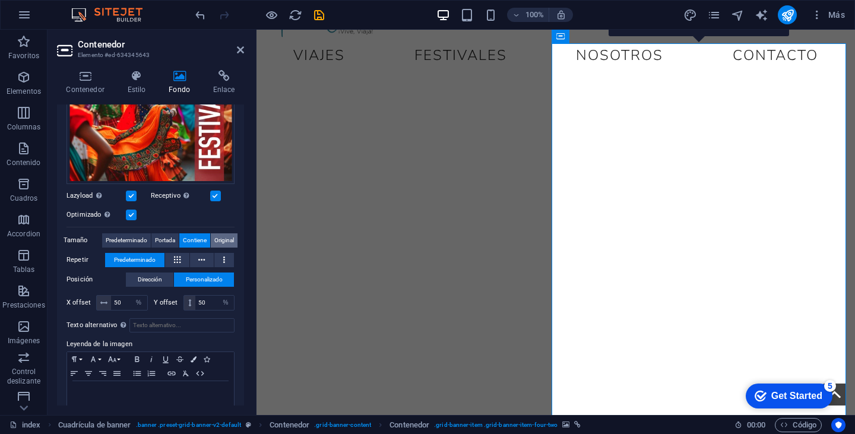
click at [226, 233] on span "Original" at bounding box center [224, 240] width 20 height 14
click at [192, 242] on span "Contiene" at bounding box center [195, 240] width 24 height 14
click at [161, 240] on span "Portada" at bounding box center [165, 240] width 20 height 14
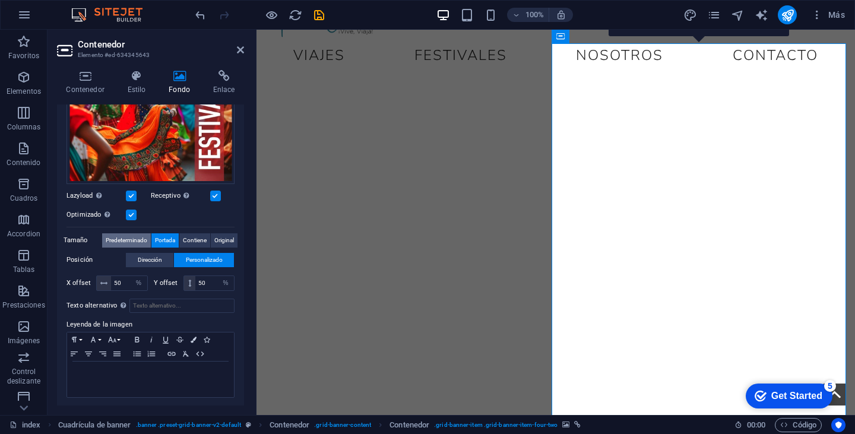
click at [132, 241] on span "Predeterminado" at bounding box center [127, 240] width 42 height 14
click at [166, 237] on span "Portada" at bounding box center [165, 240] width 20 height 14
click at [161, 261] on span "Dirección" at bounding box center [150, 260] width 24 height 14
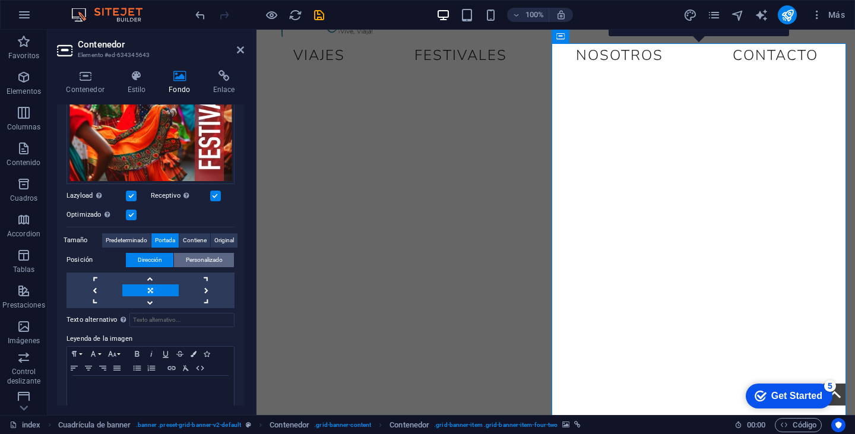
click at [186, 261] on span "Personalizado" at bounding box center [204, 260] width 37 height 14
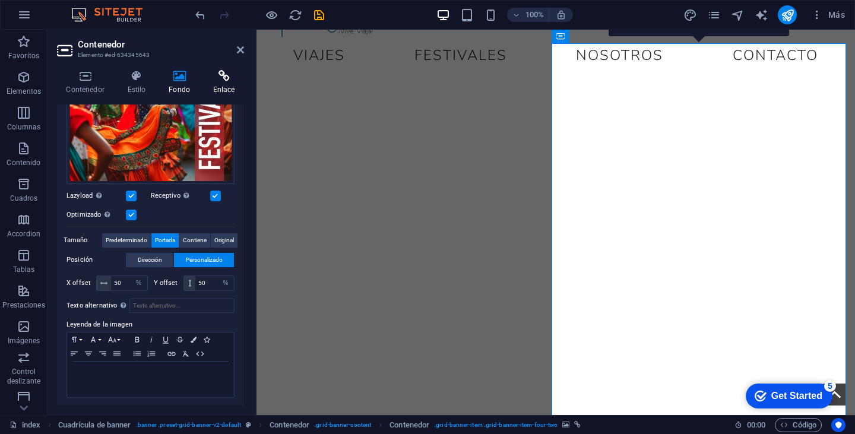
click at [235, 78] on icon at bounding box center [224, 76] width 40 height 12
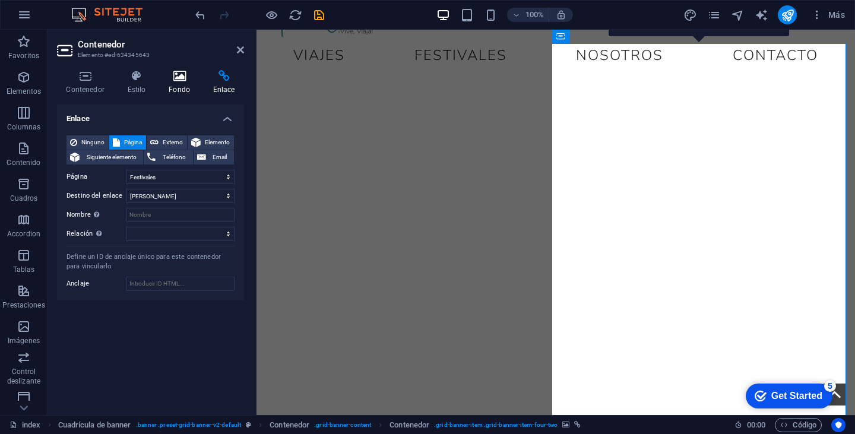
click at [192, 74] on icon at bounding box center [180, 76] width 40 height 12
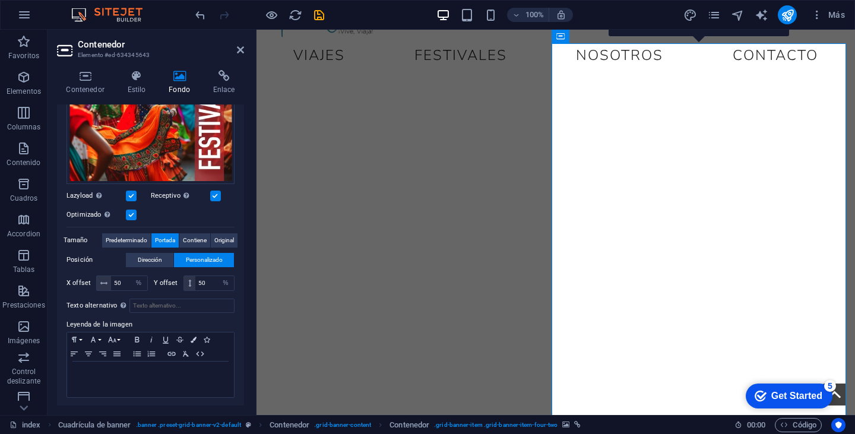
click at [132, 213] on label at bounding box center [131, 214] width 11 height 11
click at [0, 0] on input "Optimizado Las imágenes se comprimen para así mejorar la velocidad de las págin…" at bounding box center [0, 0] width 0 height 0
click at [132, 213] on label at bounding box center [131, 214] width 11 height 11
click at [0, 0] on input "Optimizado Las imágenes se comprimen para así mejorar la velocidad de las págin…" at bounding box center [0, 0] width 0 height 0
click at [134, 240] on span "Predeterminado" at bounding box center [127, 240] width 42 height 14
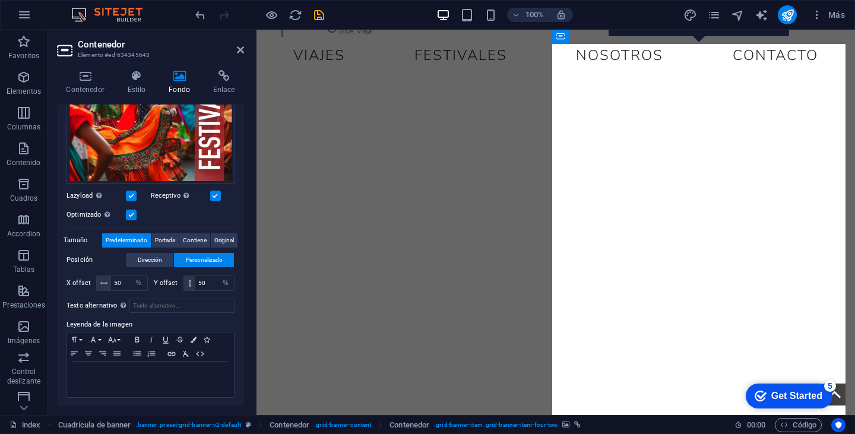
click at [440, 183] on figure at bounding box center [406, 270] width 329 height 424
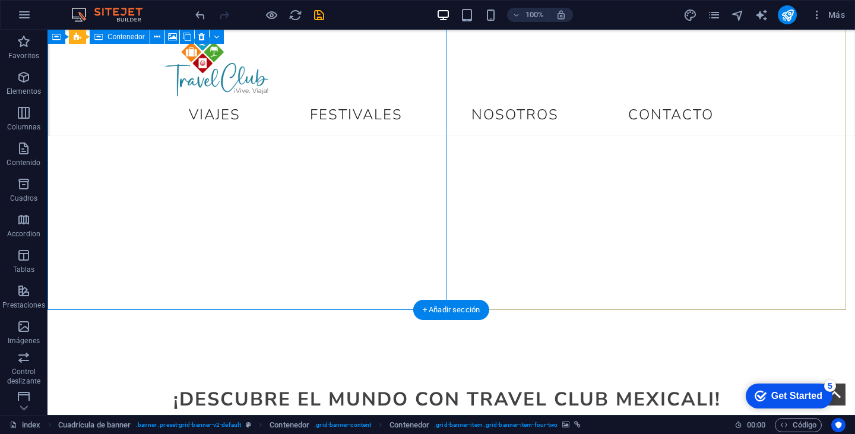
scroll to position [59, 0]
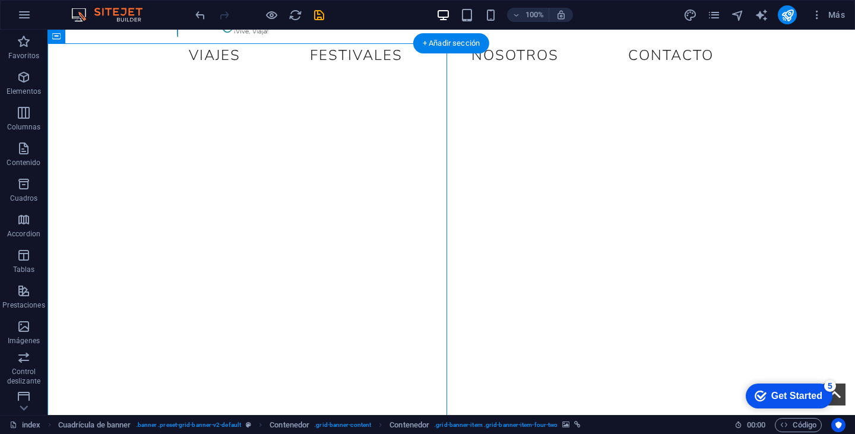
click at [97, 189] on figure at bounding box center [249, 270] width 444 height 424
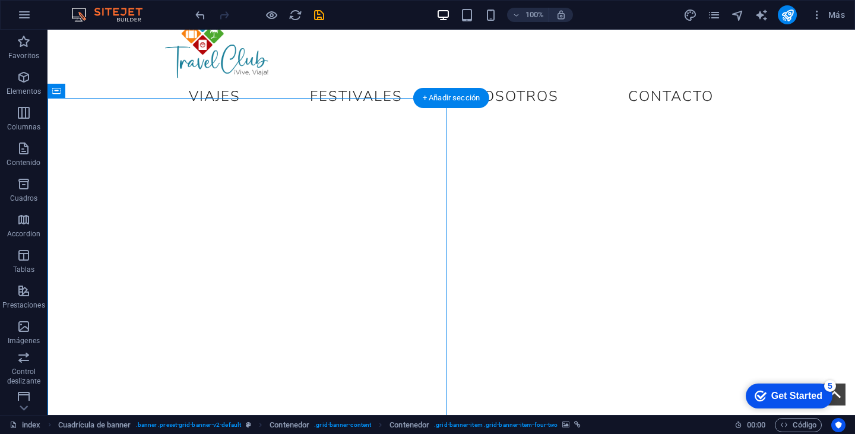
scroll to position [0, 0]
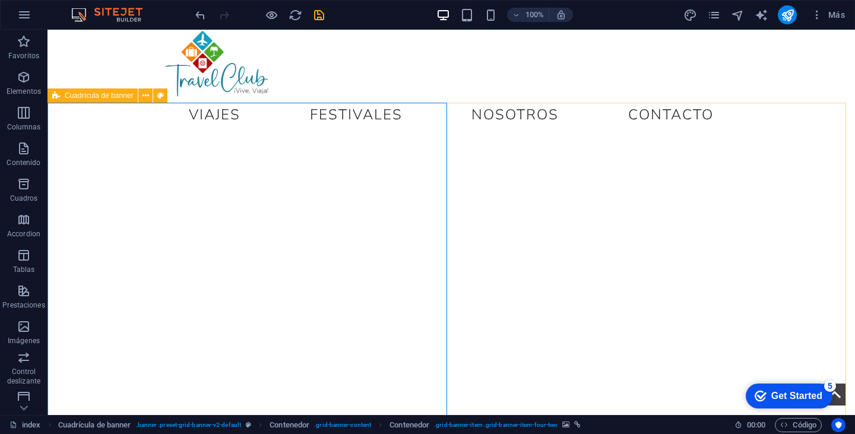
click at [57, 96] on icon at bounding box center [56, 95] width 8 height 14
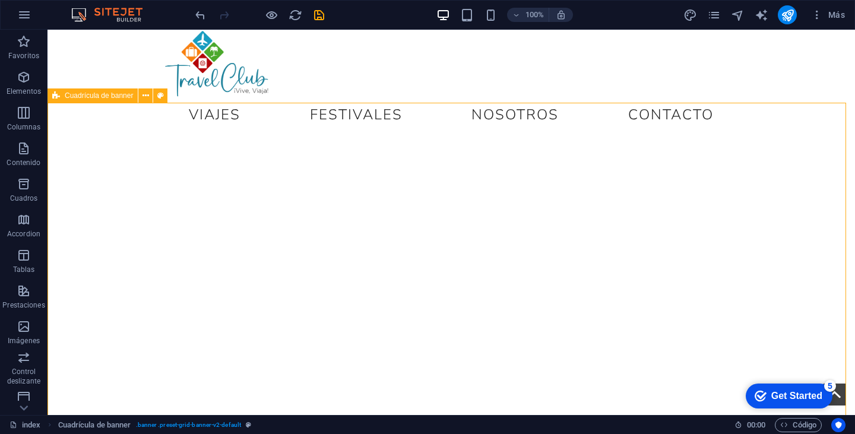
click at [57, 96] on icon at bounding box center [56, 95] width 8 height 14
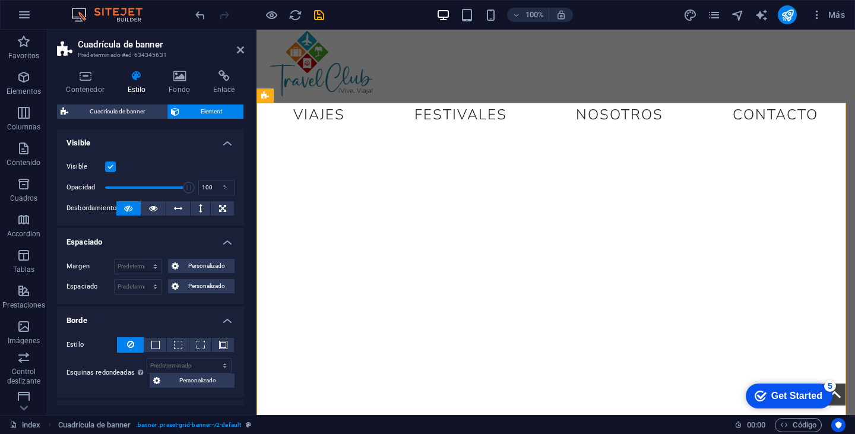
click at [57, 96] on div "Contenedor Estilo Fondo Enlace Tamaño Altura Predeterminado px rem % vh vw Alto…" at bounding box center [150, 237] width 187 height 335
click at [150, 209] on icon at bounding box center [153, 208] width 8 height 14
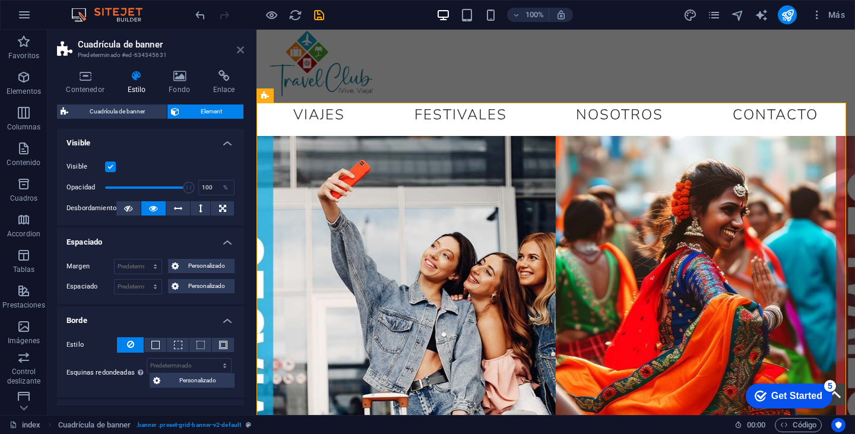
click at [239, 51] on icon at bounding box center [240, 49] width 7 height 9
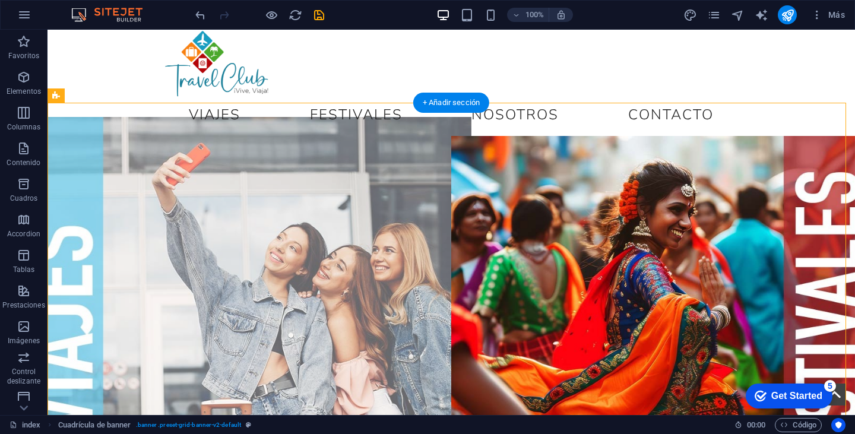
click at [133, 223] on figure at bounding box center [249, 329] width 444 height 424
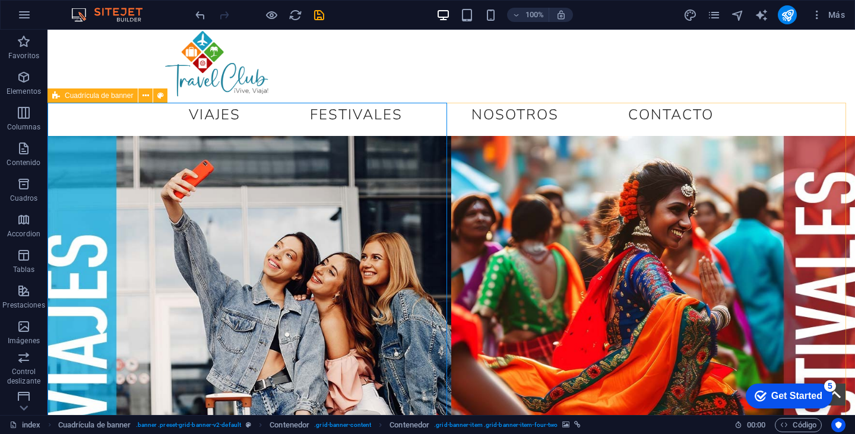
click at [56, 90] on icon at bounding box center [56, 95] width 8 height 14
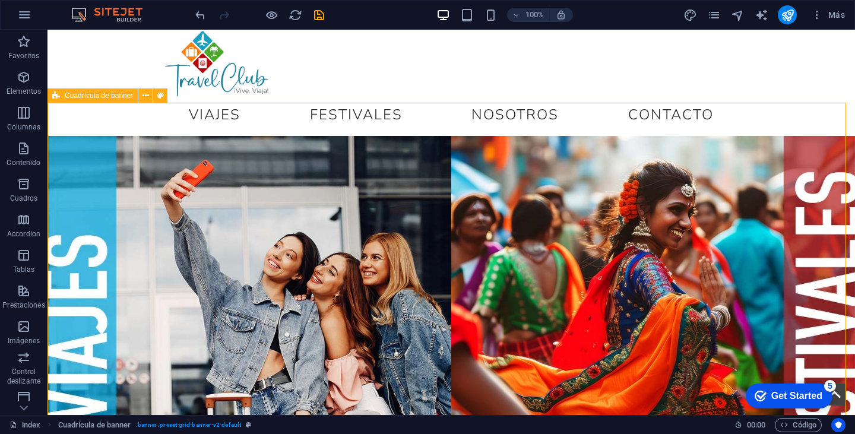
click at [56, 90] on icon at bounding box center [56, 95] width 8 height 14
select select "vh"
select select "rem"
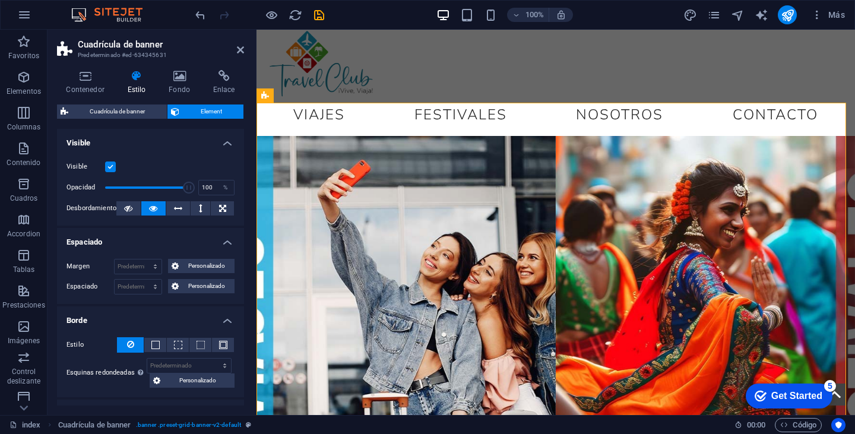
click at [59, 97] on div "Contenedor Estilo Fondo Enlace Tamaño Altura Predeterminado px rem % vh vw Alto…" at bounding box center [150, 237] width 187 height 335
click at [143, 112] on span "Cuadrícula de banner" at bounding box center [117, 111] width 91 height 14
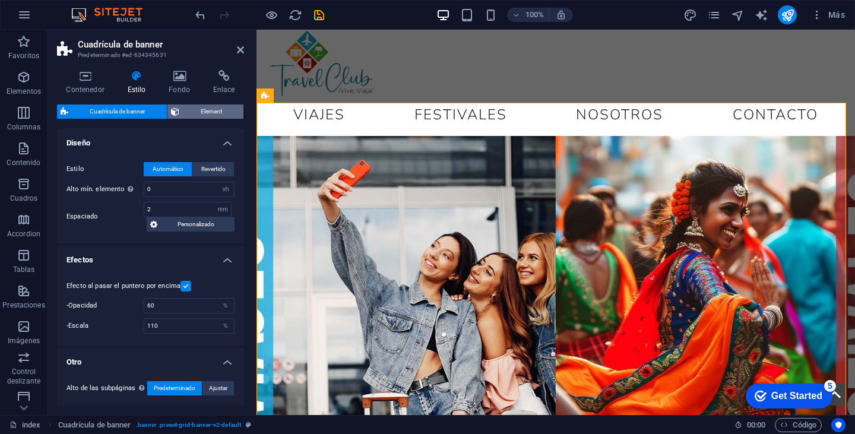
click at [184, 106] on span "Element" at bounding box center [212, 111] width 58 height 14
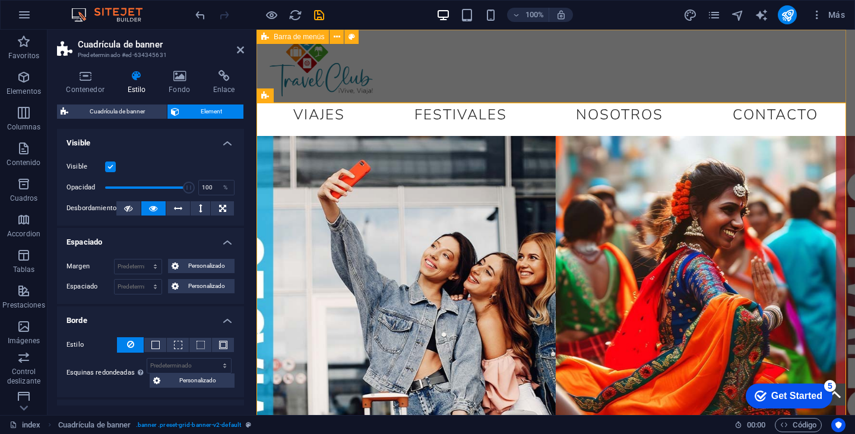
click at [262, 88] on div "VIAJES FESTIVALES NOSOTROS CONTACTO" at bounding box center [555, 83] width 598 height 106
click at [476, 95] on div "VIAJES FESTIVALES NOSOTROS CONTACTO" at bounding box center [555, 83] width 598 height 106
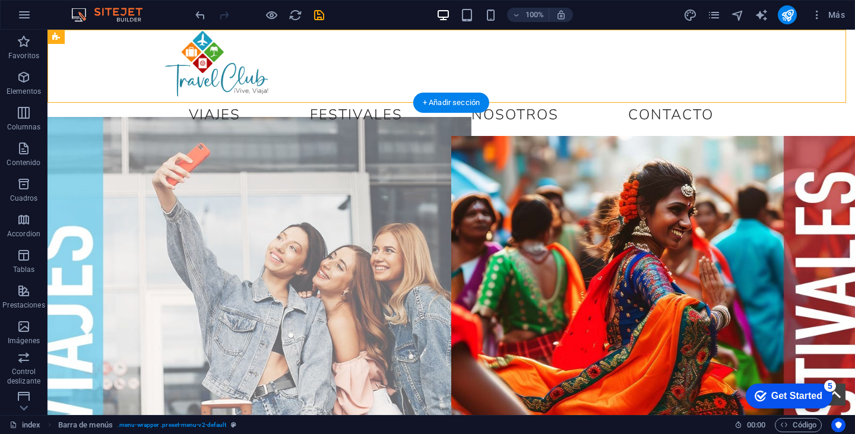
click at [265, 117] on figure at bounding box center [249, 329] width 444 height 424
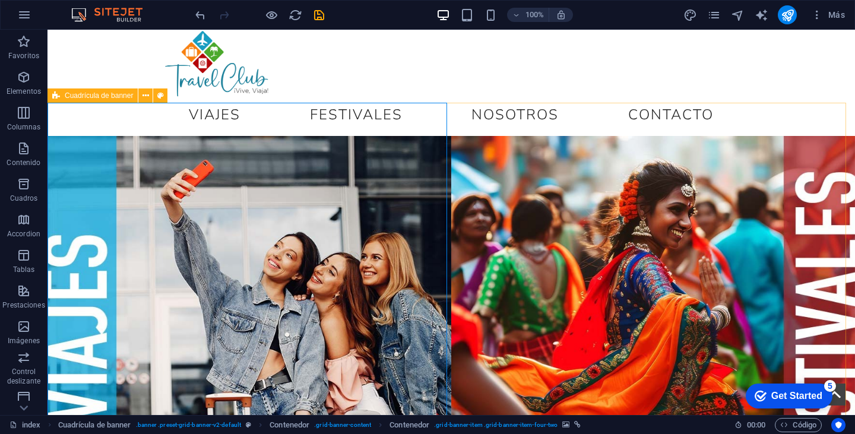
click at [55, 93] on icon at bounding box center [56, 95] width 8 height 14
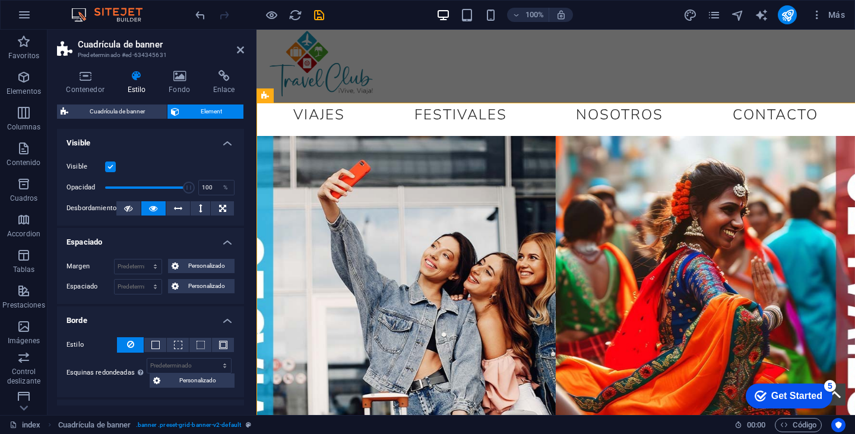
click at [55, 93] on div "Contenedor Estilo Fondo Enlace Tamaño Altura Predeterminado px rem % vh vw Alto…" at bounding box center [150, 238] width 206 height 354
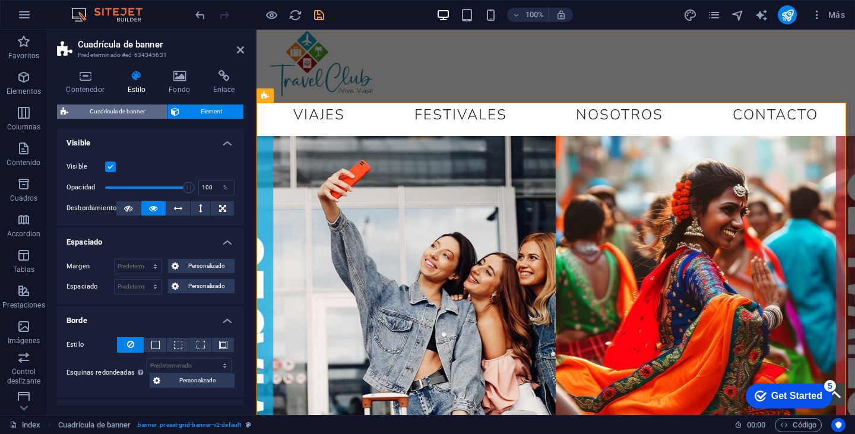
click at [128, 112] on span "Cuadrícula de banner" at bounding box center [117, 111] width 91 height 14
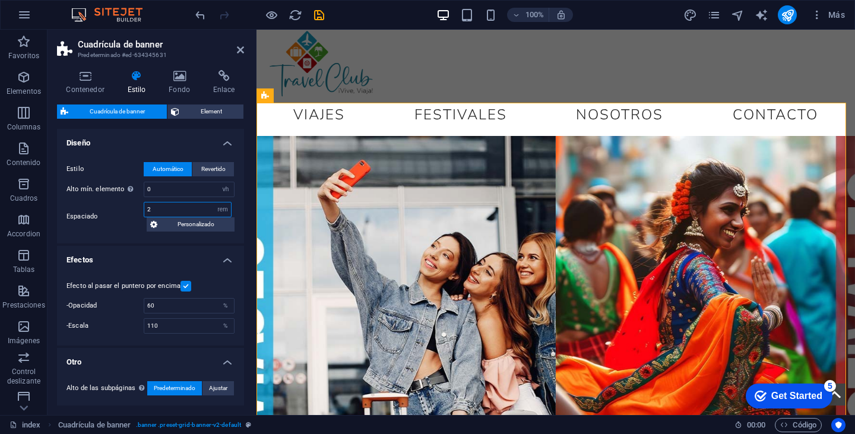
drag, startPoint x: 174, startPoint y: 209, endPoint x: 163, endPoint y: 209, distance: 11.3
click at [163, 209] on input "2" at bounding box center [187, 209] width 87 height 14
drag, startPoint x: 161, startPoint y: 210, endPoint x: 139, endPoint y: 209, distance: 21.4
click at [139, 209] on div "Espaciado 2 px rem % vh vw Personalizado Personalizado" at bounding box center [150, 217] width 168 height 30
click at [169, 227] on span "Personalizado" at bounding box center [196, 224] width 70 height 14
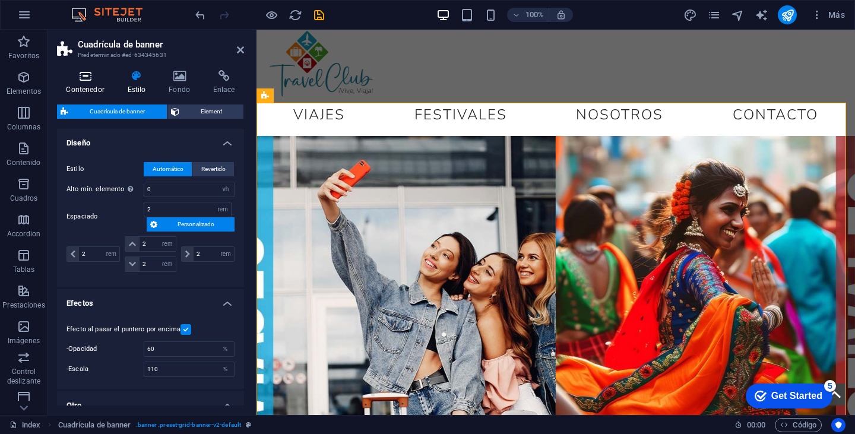
click at [101, 77] on icon at bounding box center [85, 76] width 56 height 12
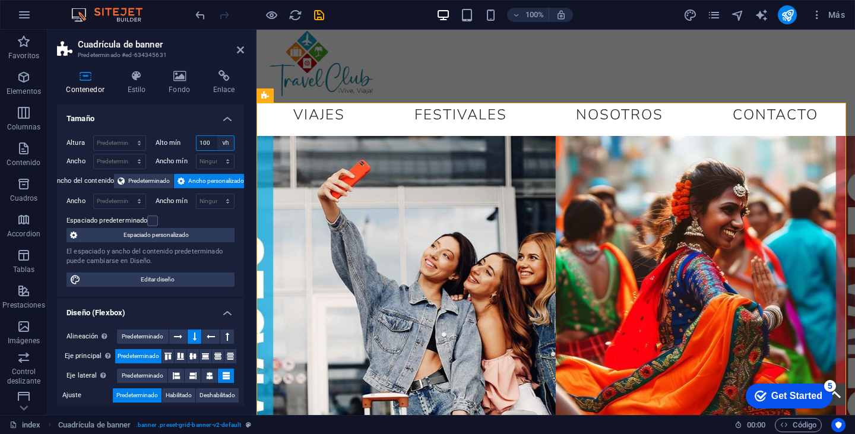
click at [219, 143] on select "Ninguno px rem % vh vw" at bounding box center [225, 143] width 17 height 14
drag, startPoint x: 208, startPoint y: 141, endPoint x: 186, endPoint y: 141, distance: 21.4
click at [186, 141] on div "Alto mín 100 Ninguno px rem % vh vw" at bounding box center [195, 142] width 80 height 15
type input "90"
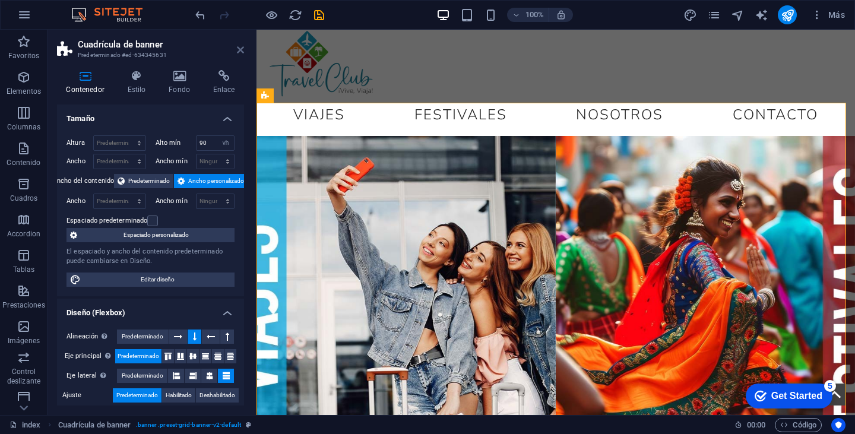
click at [243, 50] on icon at bounding box center [240, 49] width 7 height 9
